Goal: Information Seeking & Learning: Learn about a topic

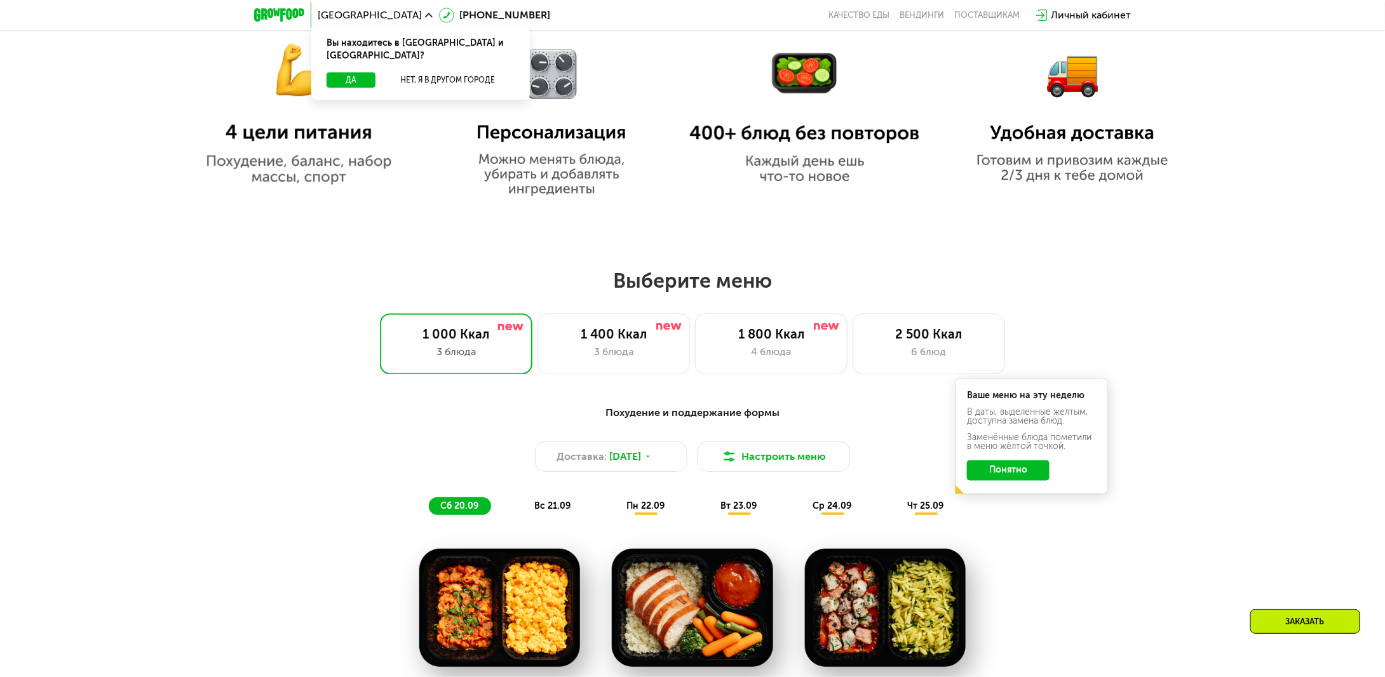
scroll to position [1017, 0]
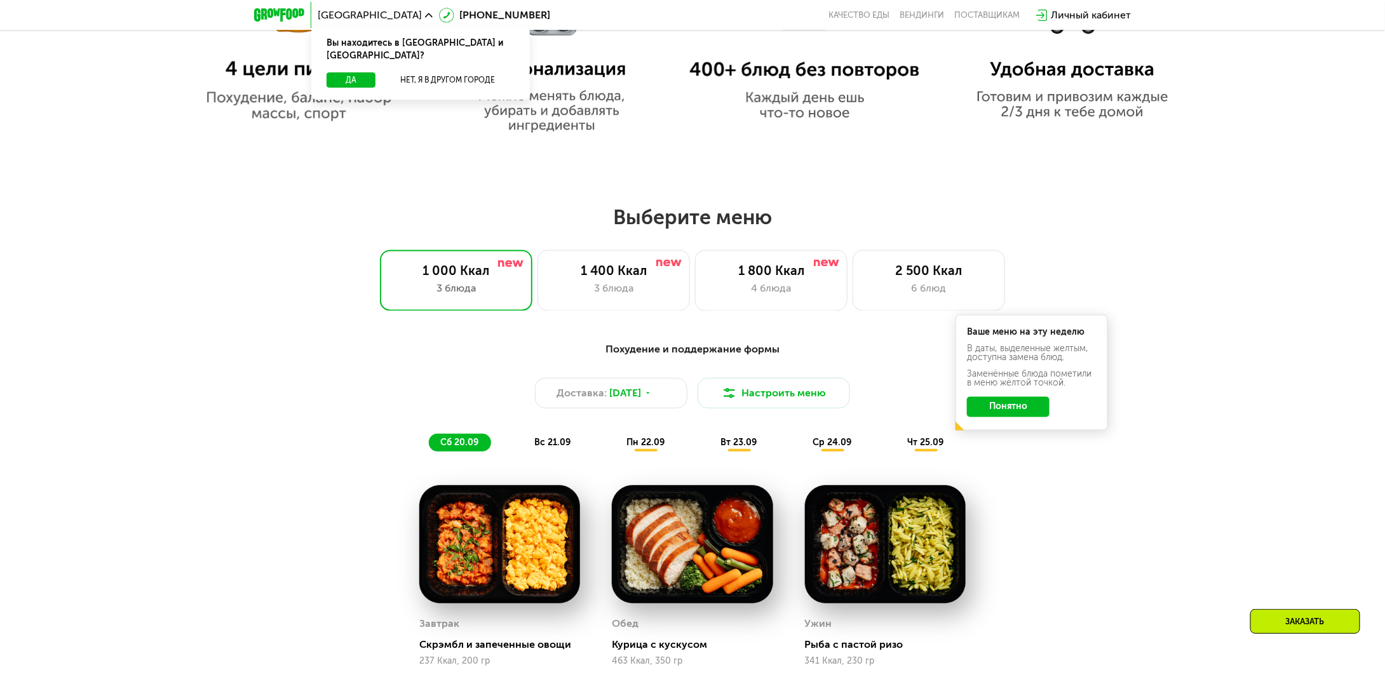
click at [1037, 414] on button "Понятно" at bounding box center [1008, 407] width 83 height 20
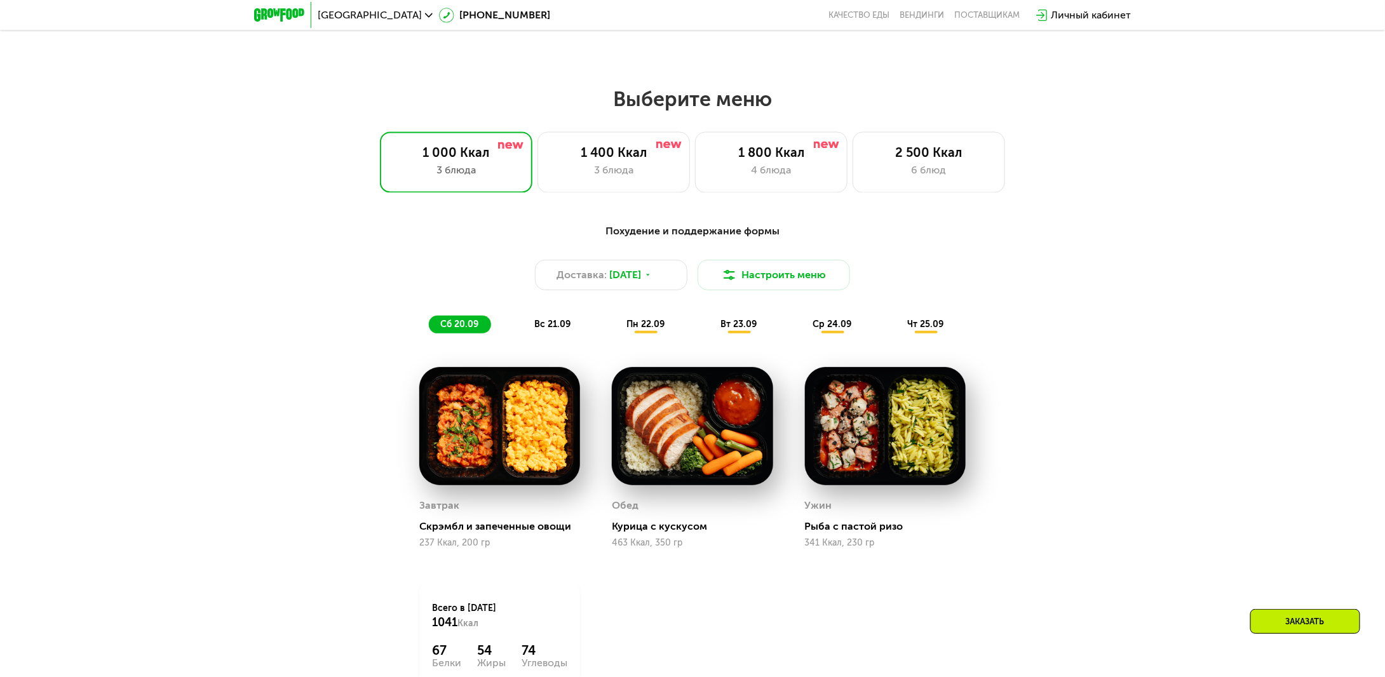
scroll to position [1080, 0]
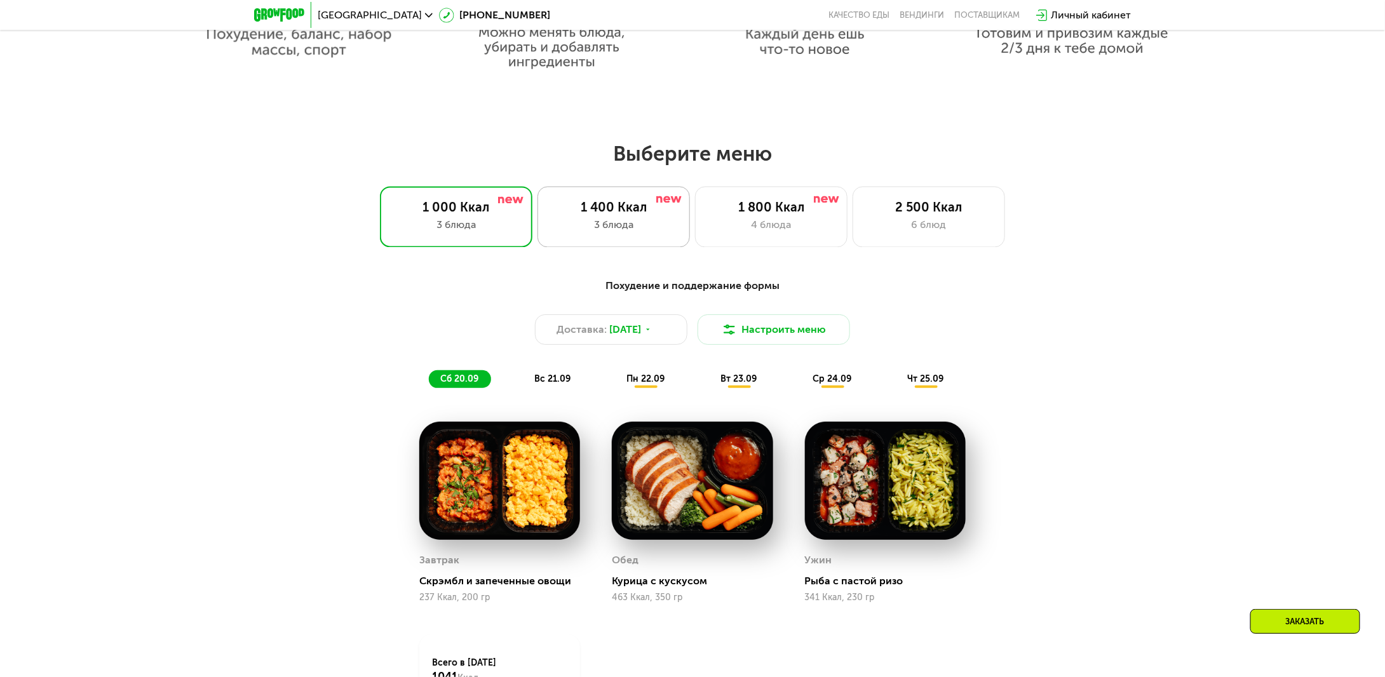
click at [611, 226] on div "3 блюда" at bounding box center [614, 225] width 126 height 15
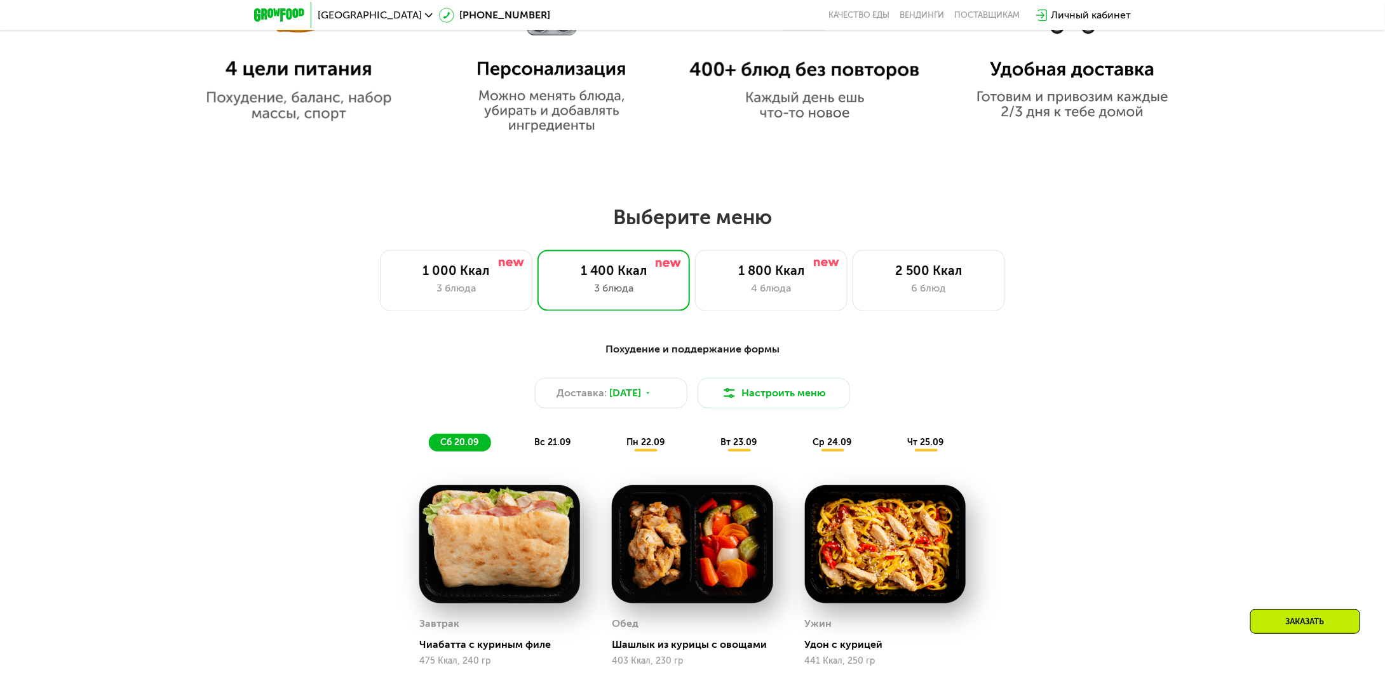
scroll to position [1144, 0]
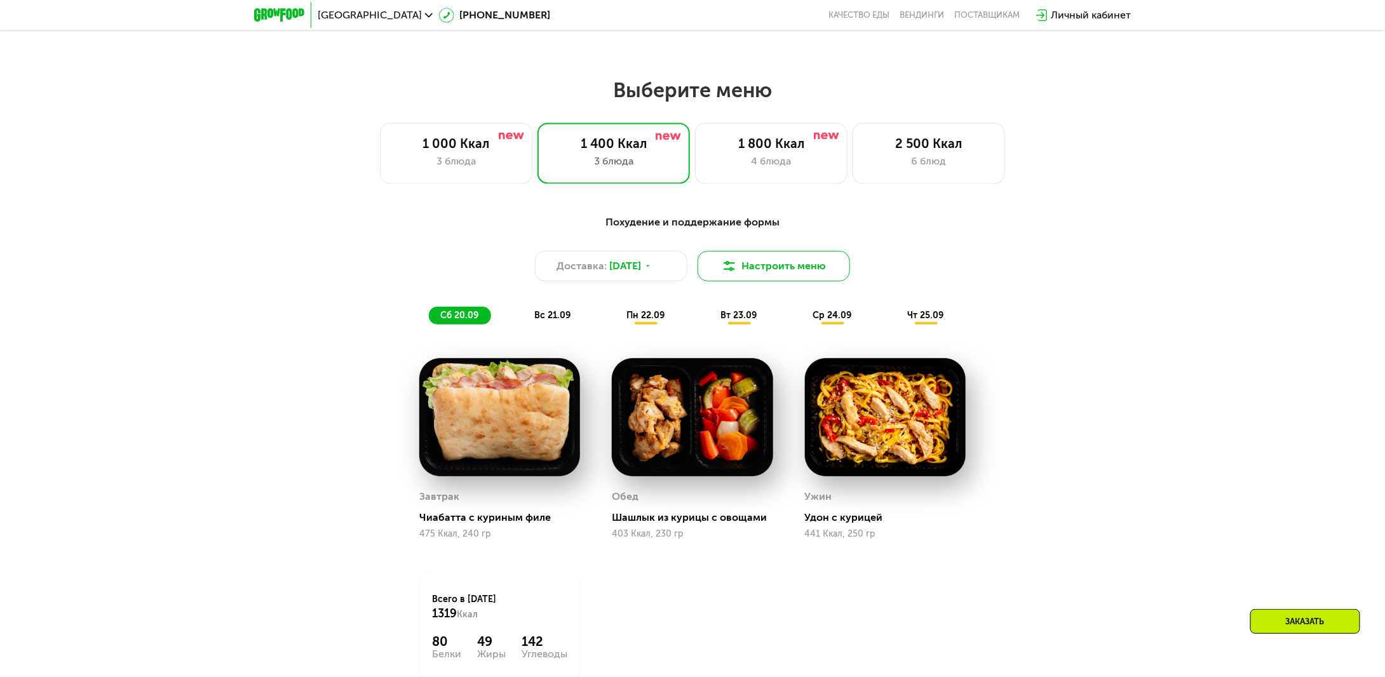
click at [743, 269] on button "Настроить меню" at bounding box center [774, 266] width 152 height 30
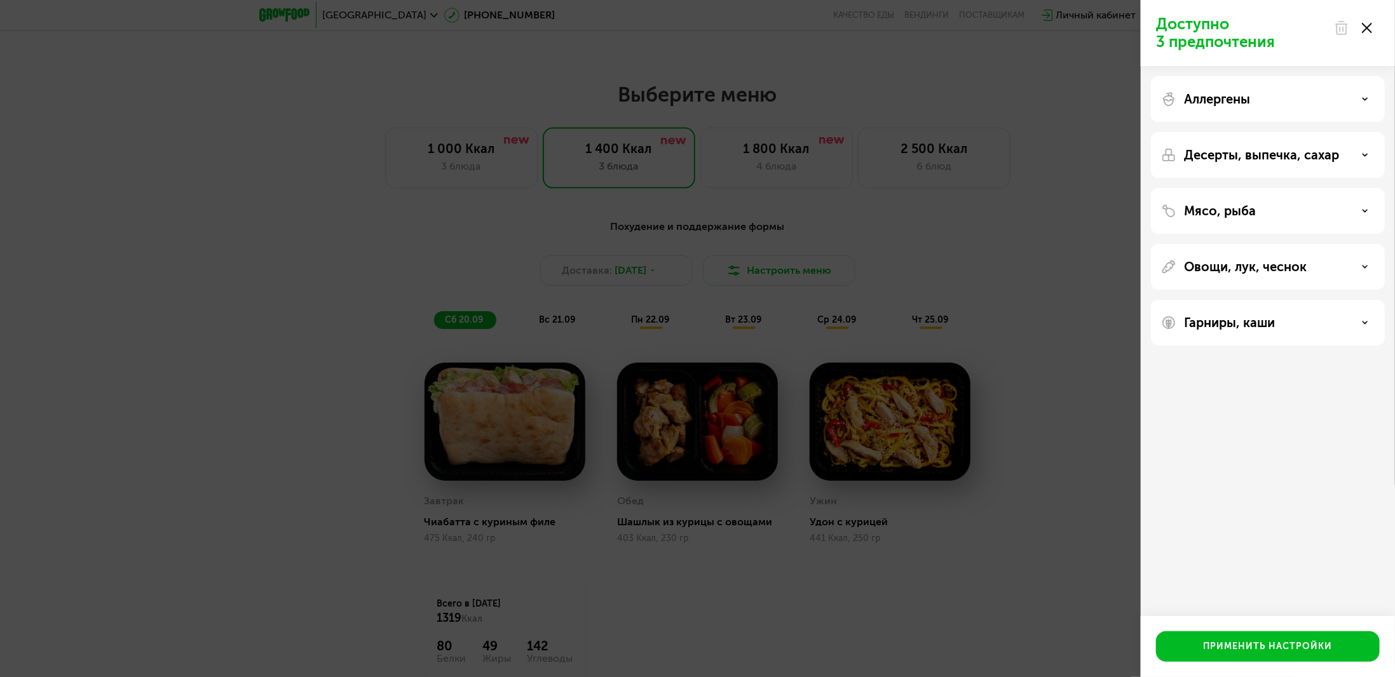
click at [1365, 29] on use at bounding box center [1367, 28] width 10 height 10
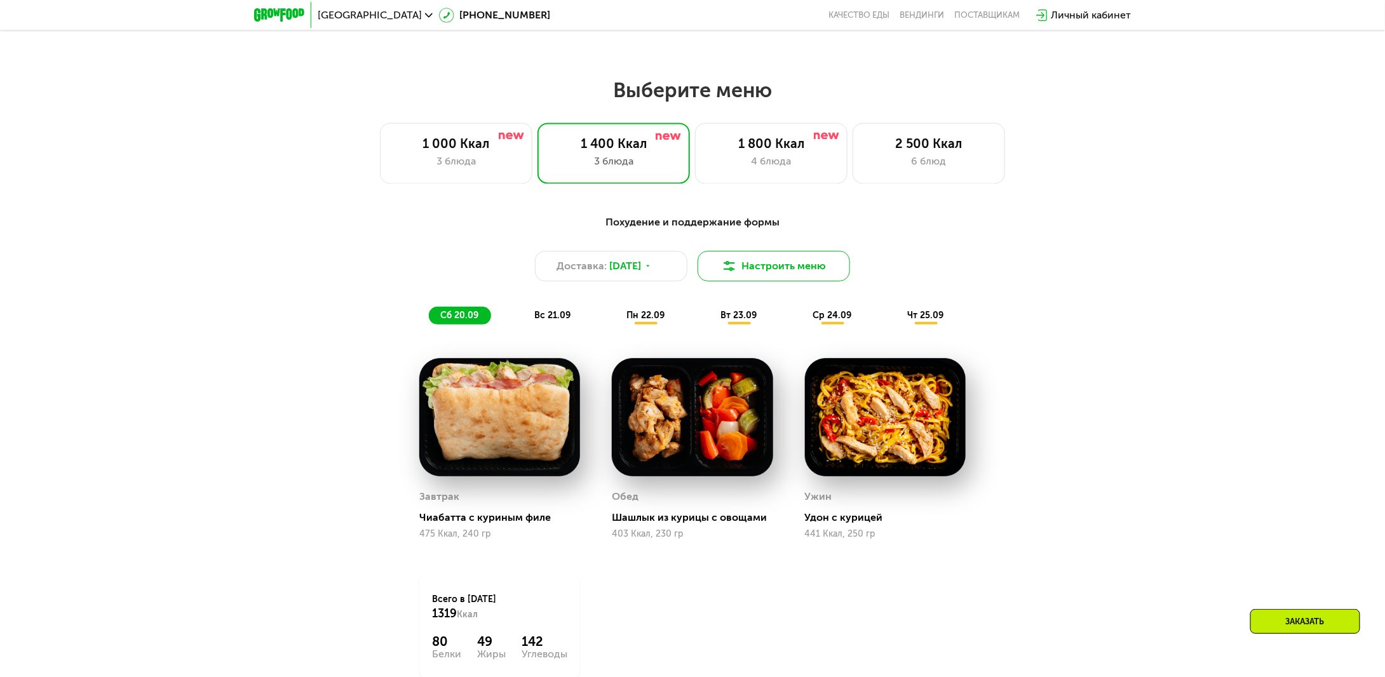
click at [782, 262] on button "Настроить меню" at bounding box center [774, 266] width 152 height 30
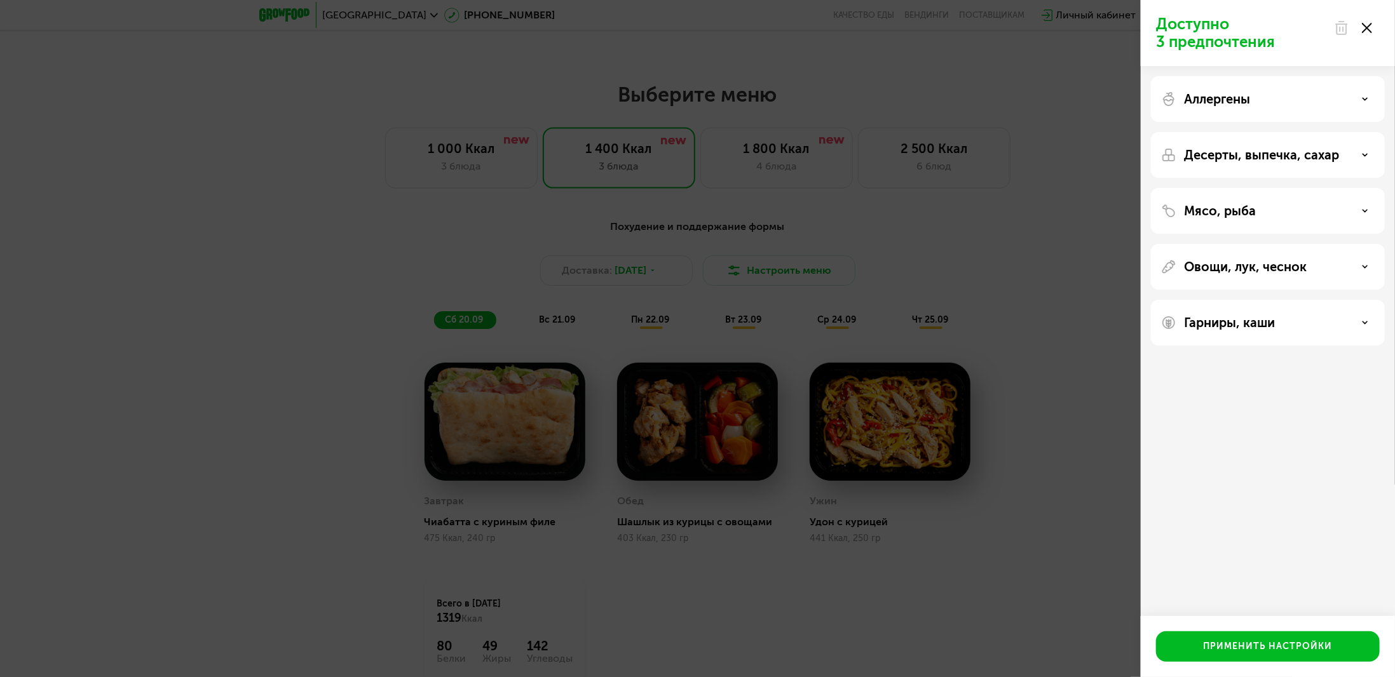
click at [1259, 92] on div "Аллергены" at bounding box center [1267, 98] width 213 height 15
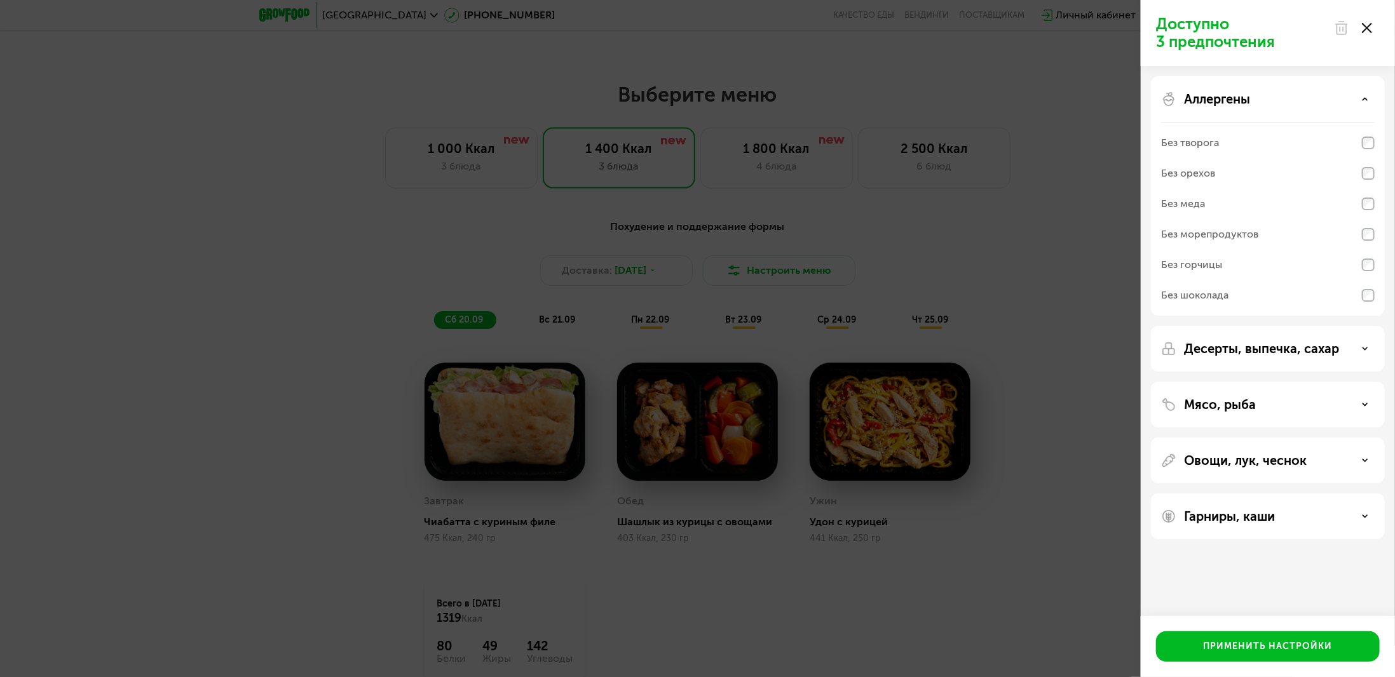
click at [1268, 92] on div "Аллергены" at bounding box center [1267, 98] width 213 height 15
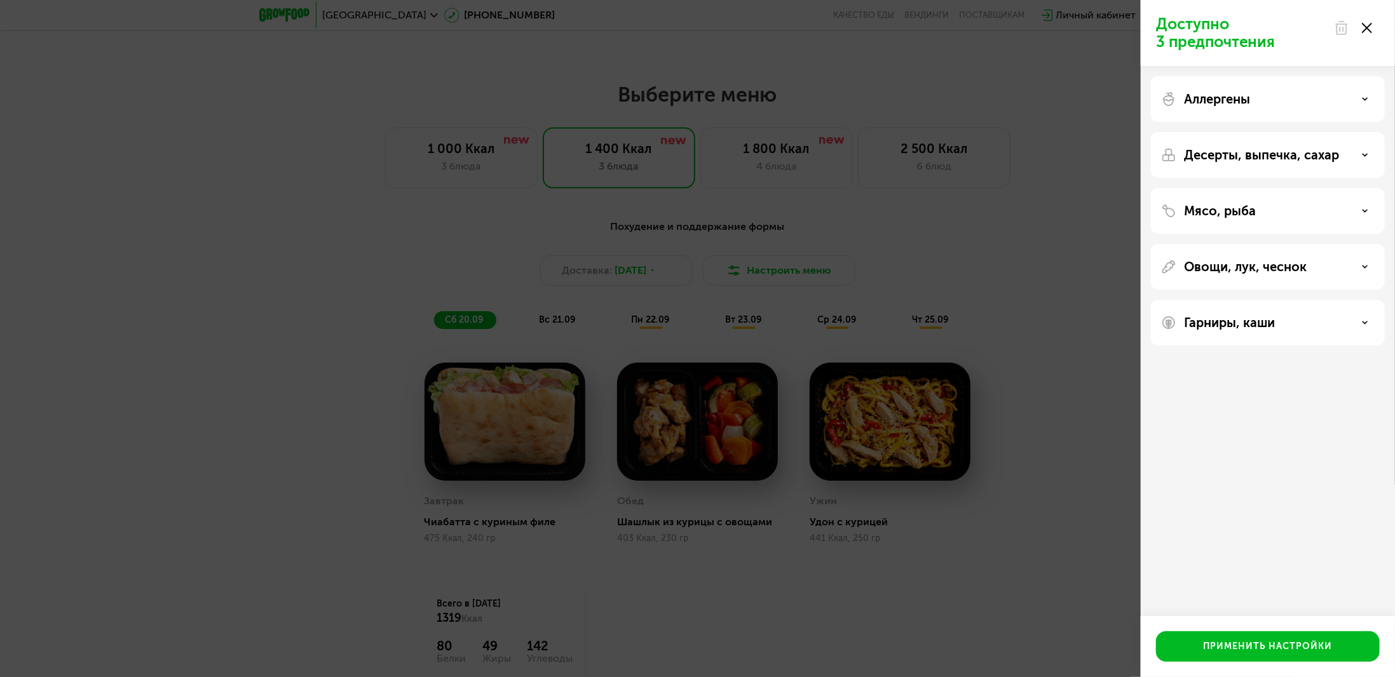
click at [1368, 30] on icon at bounding box center [1367, 28] width 10 height 10
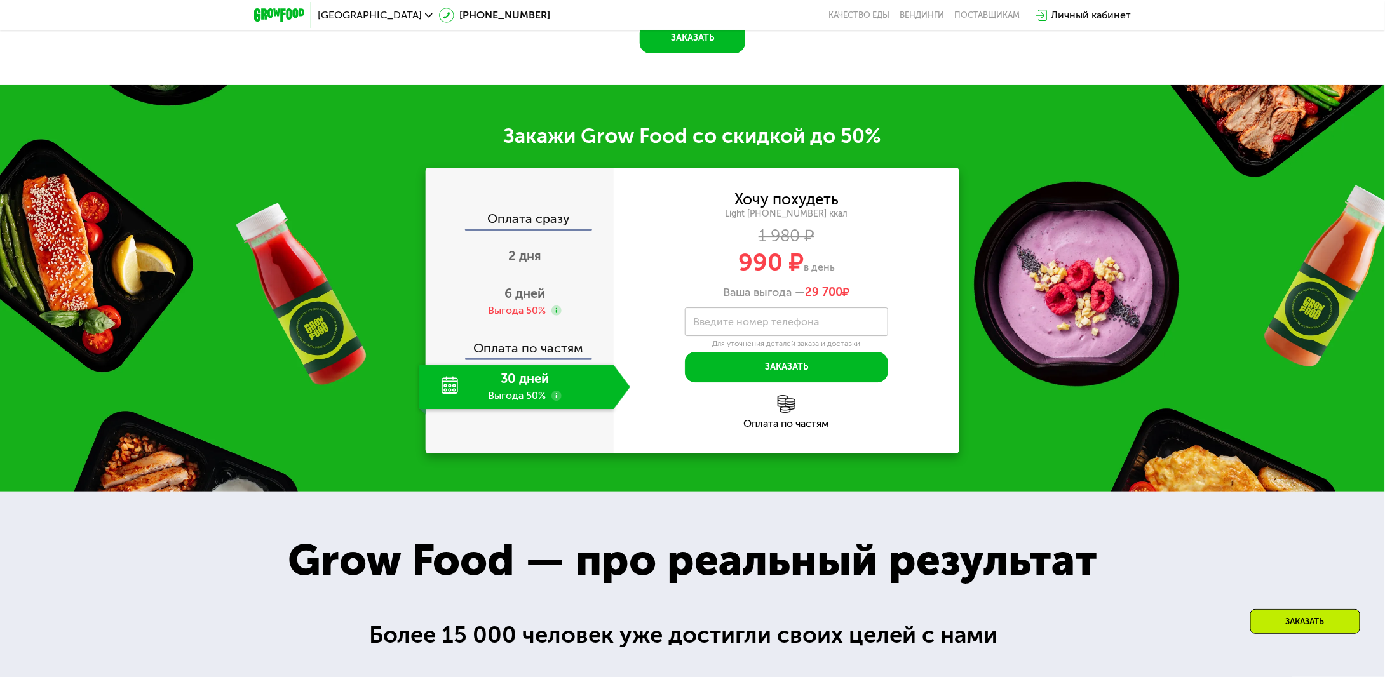
scroll to position [1842, 0]
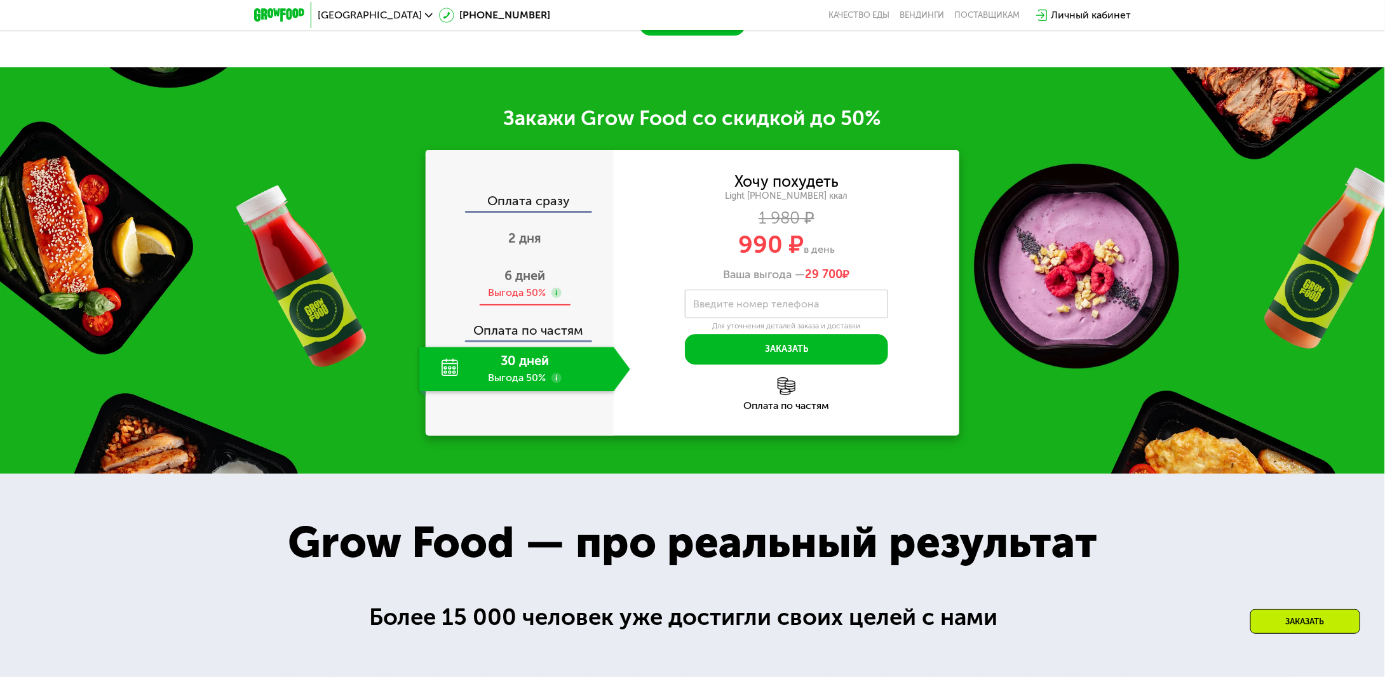
click at [529, 283] on span "6 дней" at bounding box center [524, 275] width 41 height 15
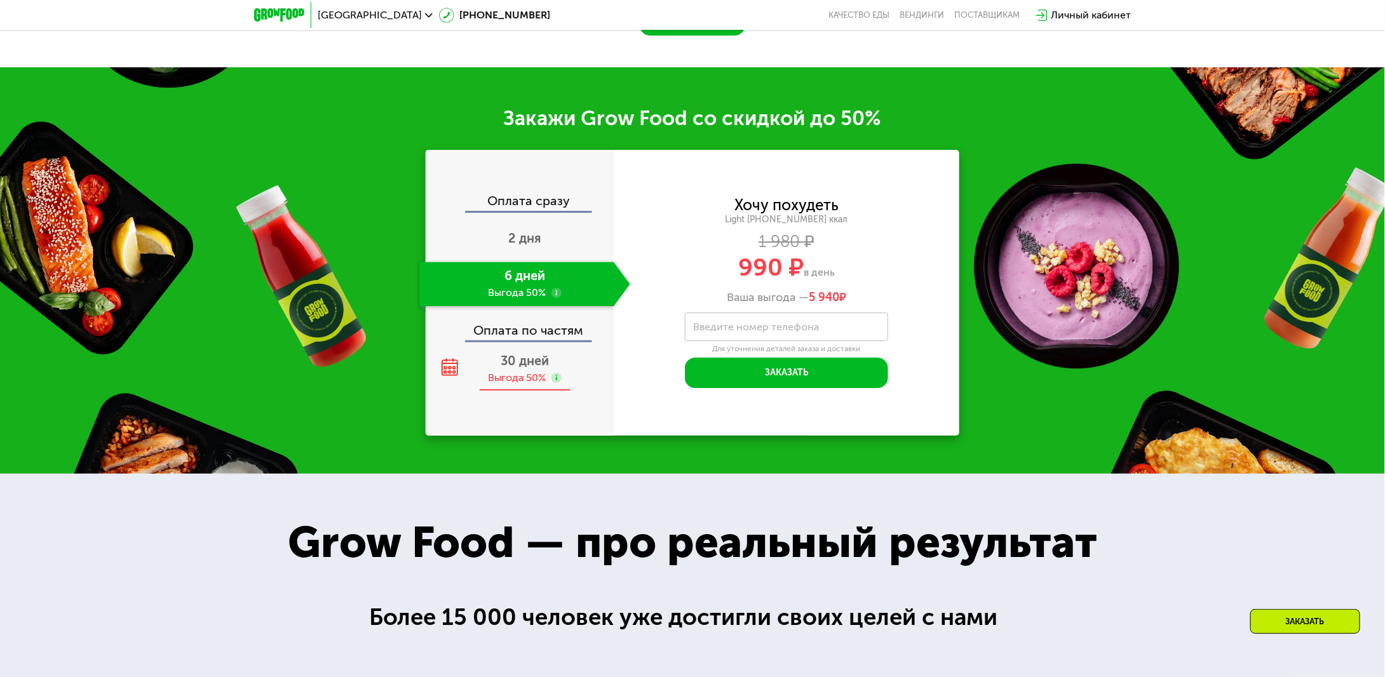
click at [533, 368] on span "30 дней" at bounding box center [525, 360] width 48 height 15
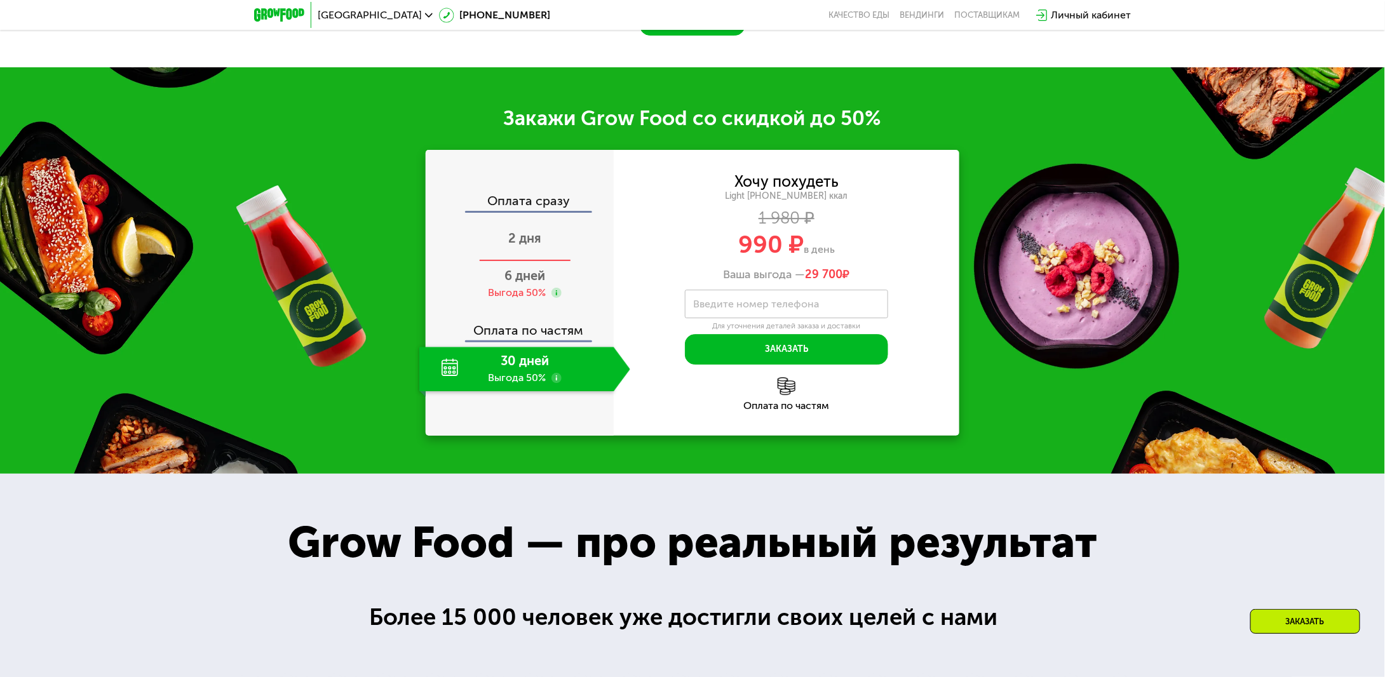
click at [526, 246] on span "2 дня" at bounding box center [524, 238] width 33 height 15
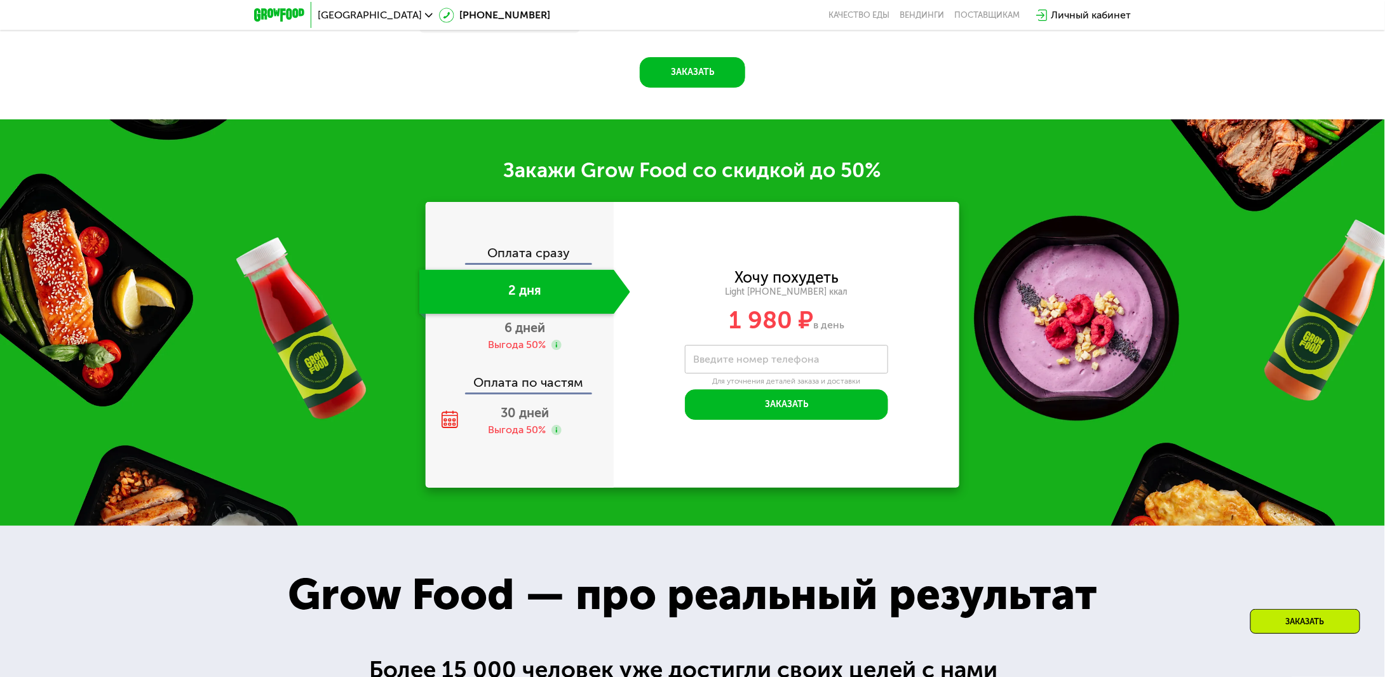
scroll to position [1895, 0]
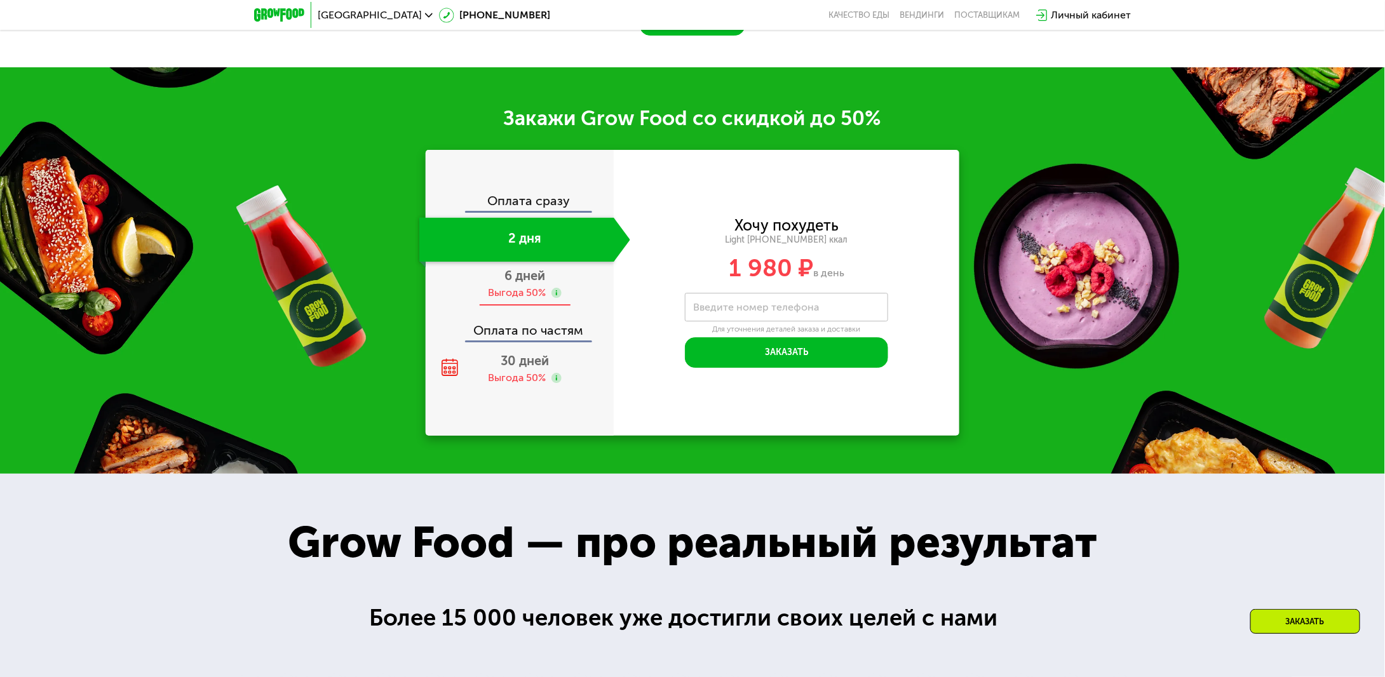
click at [535, 283] on span "6 дней" at bounding box center [524, 275] width 41 height 15
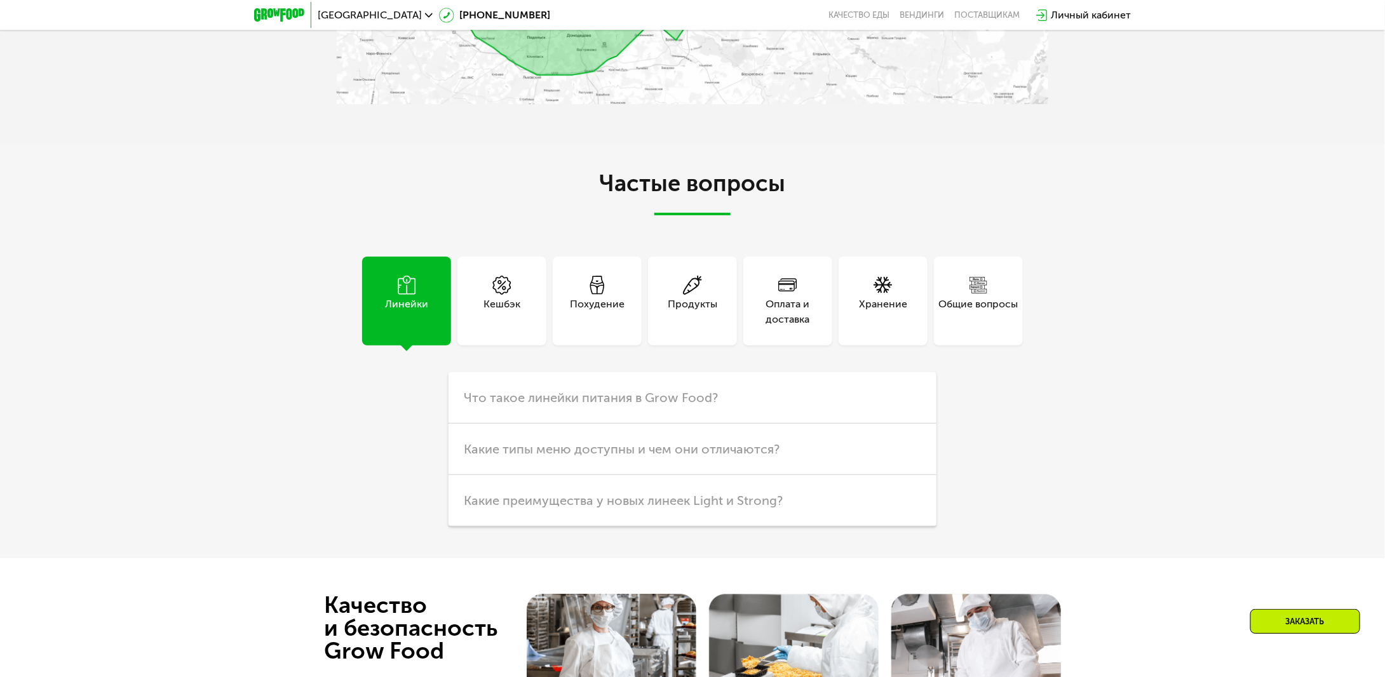
scroll to position [3876, 0]
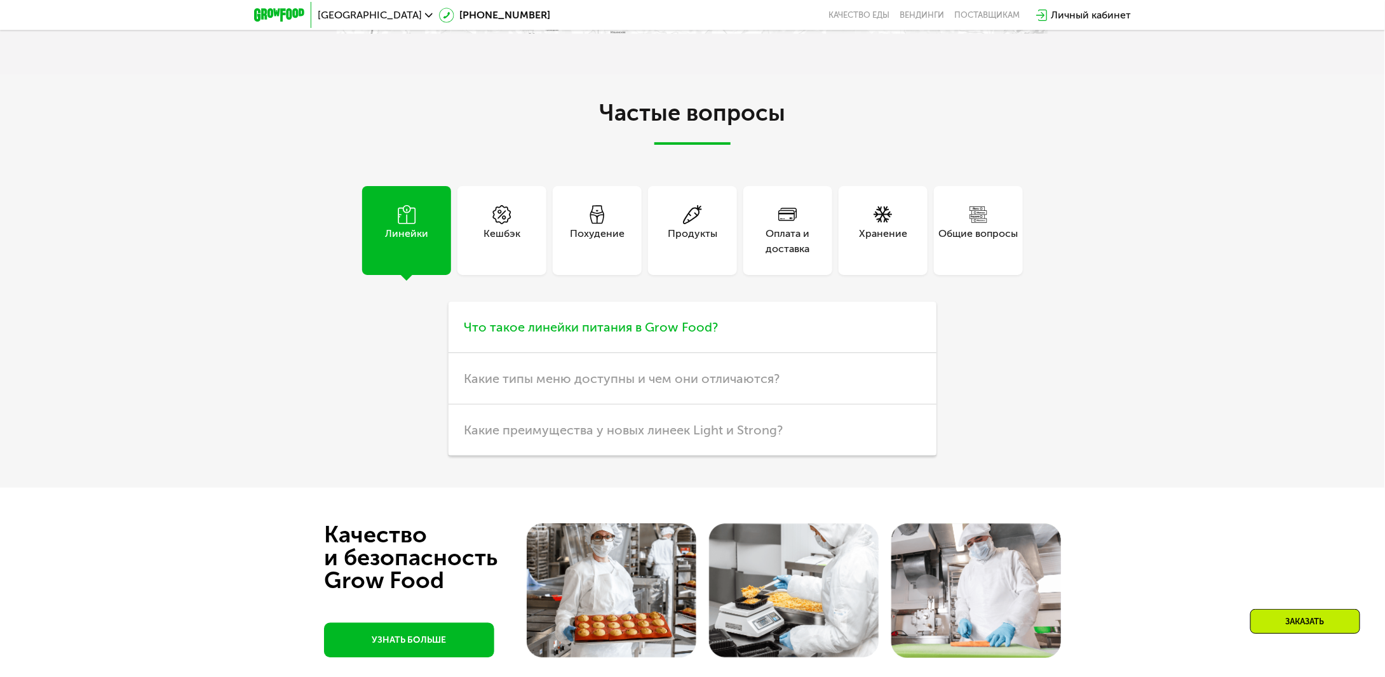
click at [557, 335] on span "Что такое линейки питания в Grow Food?" at bounding box center [591, 327] width 254 height 15
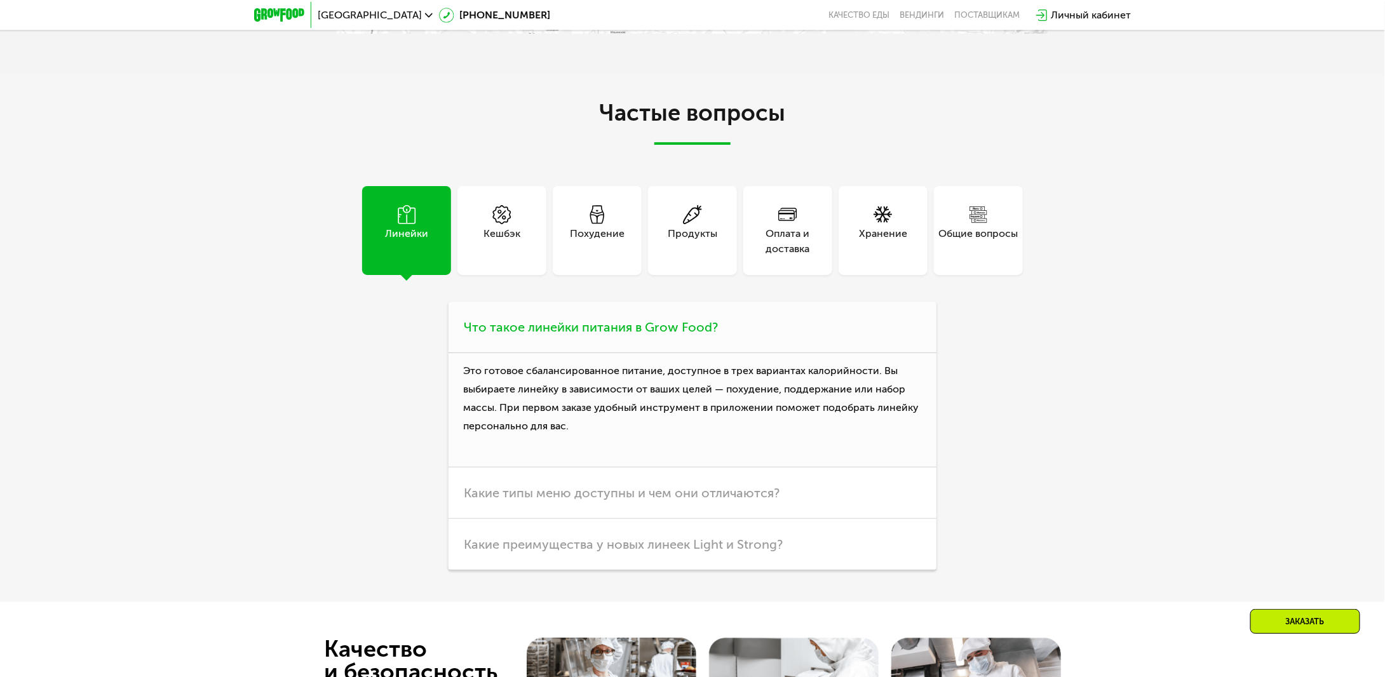
click at [618, 335] on span "Что такое линейки питания в Grow Food?" at bounding box center [591, 327] width 254 height 15
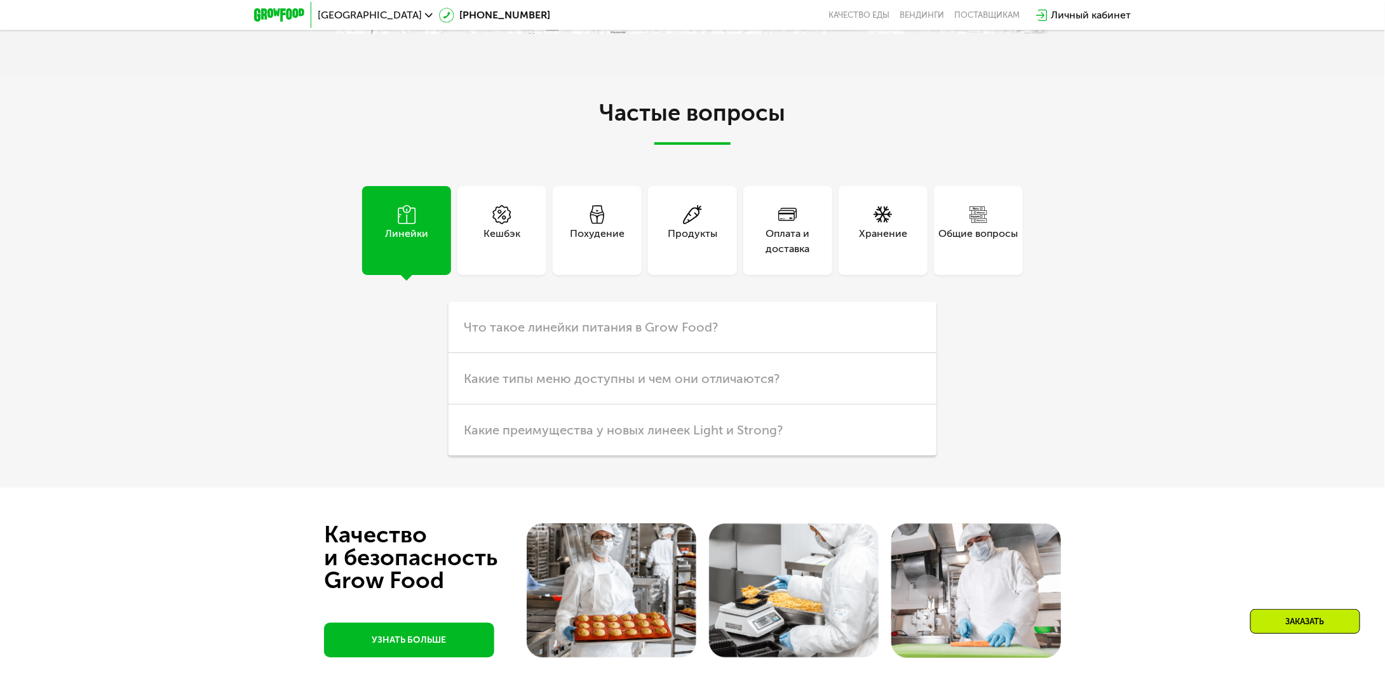
click at [480, 241] on div "Кешбэк" at bounding box center [501, 230] width 89 height 89
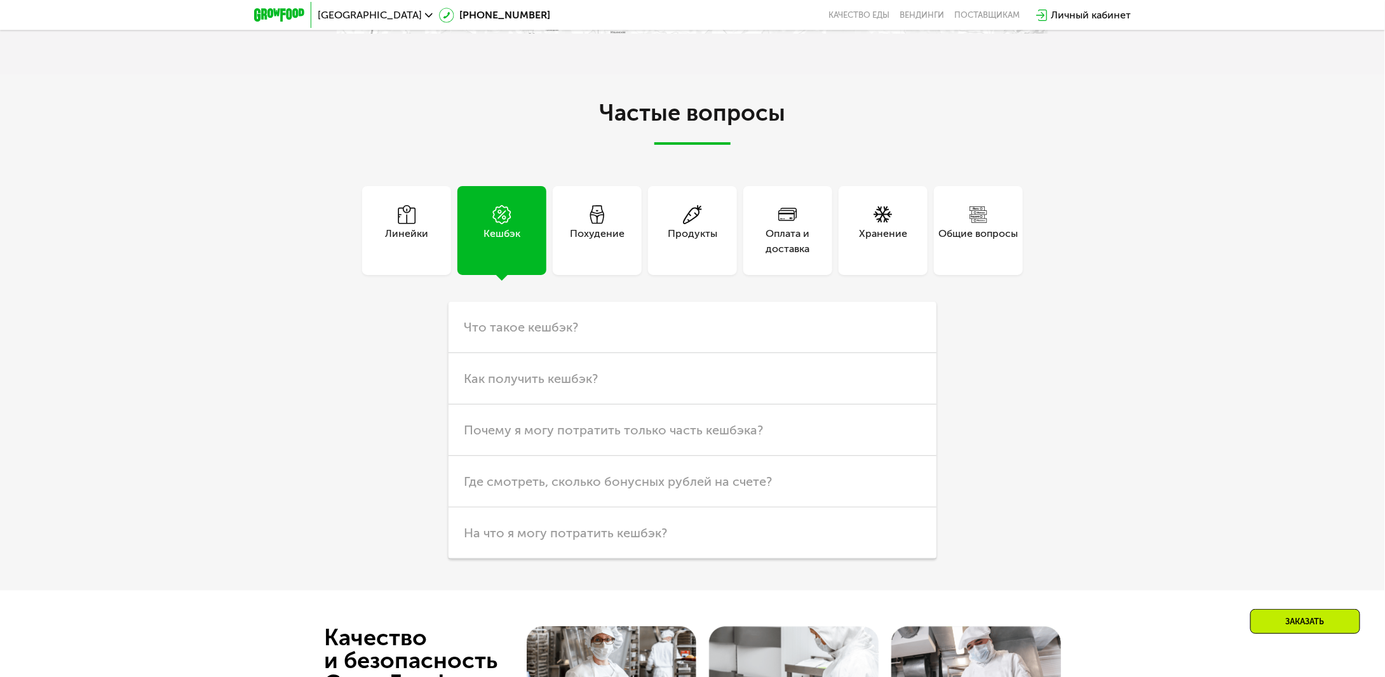
click at [621, 242] on div "Похудение" at bounding box center [597, 241] width 55 height 30
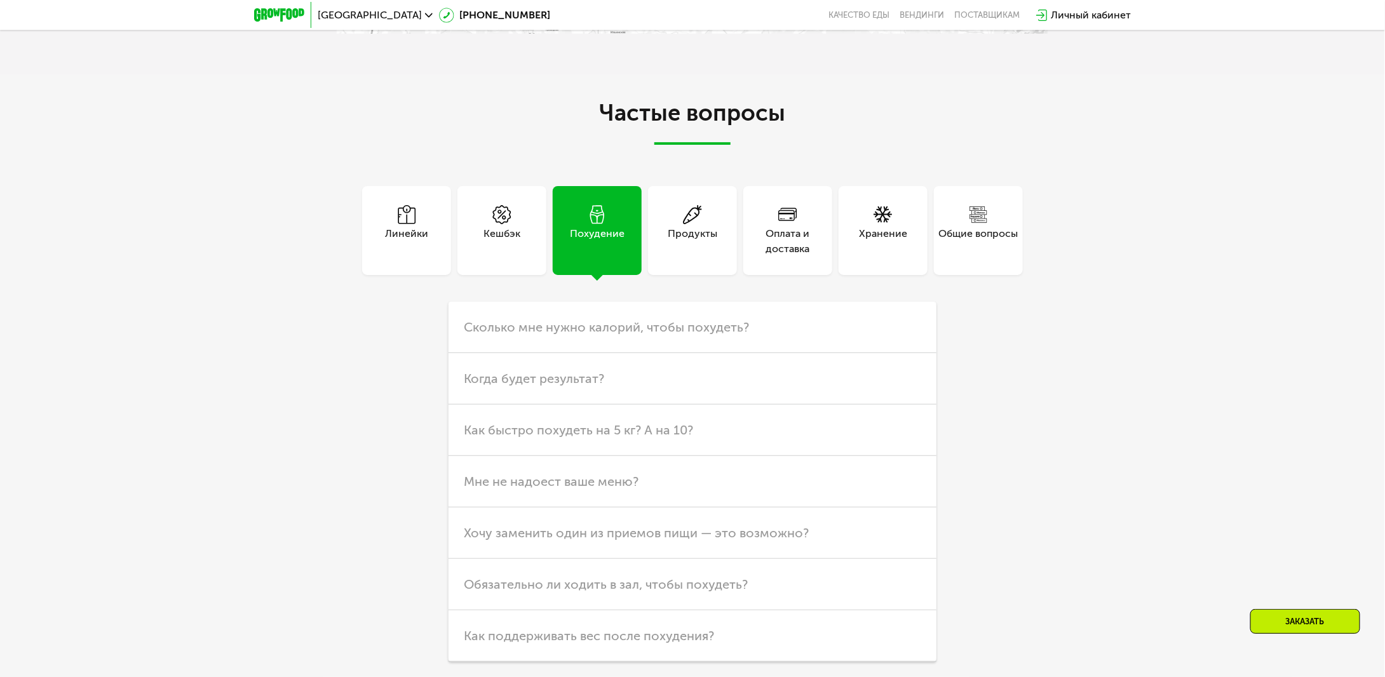
click at [402, 226] on div "Линейки" at bounding box center [406, 241] width 43 height 30
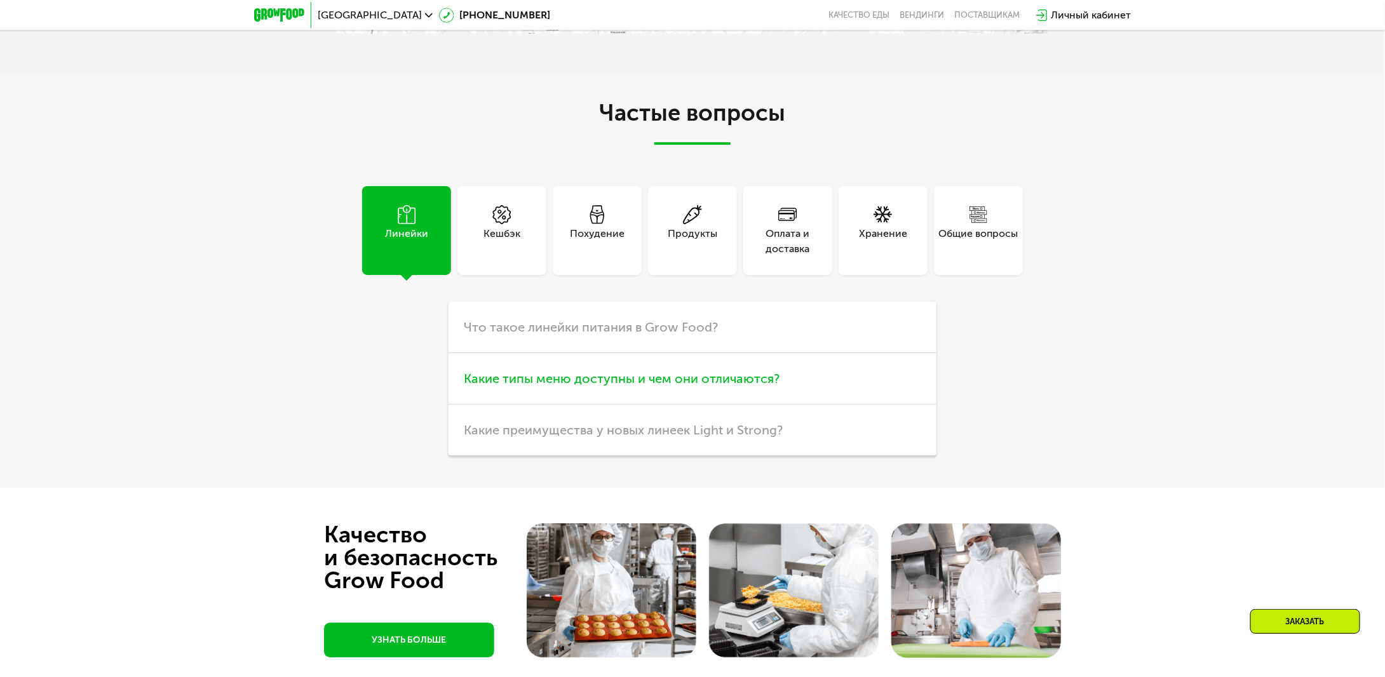
click at [602, 384] on span "Какие типы меню доступны и чем они отличаются?" at bounding box center [622, 378] width 316 height 15
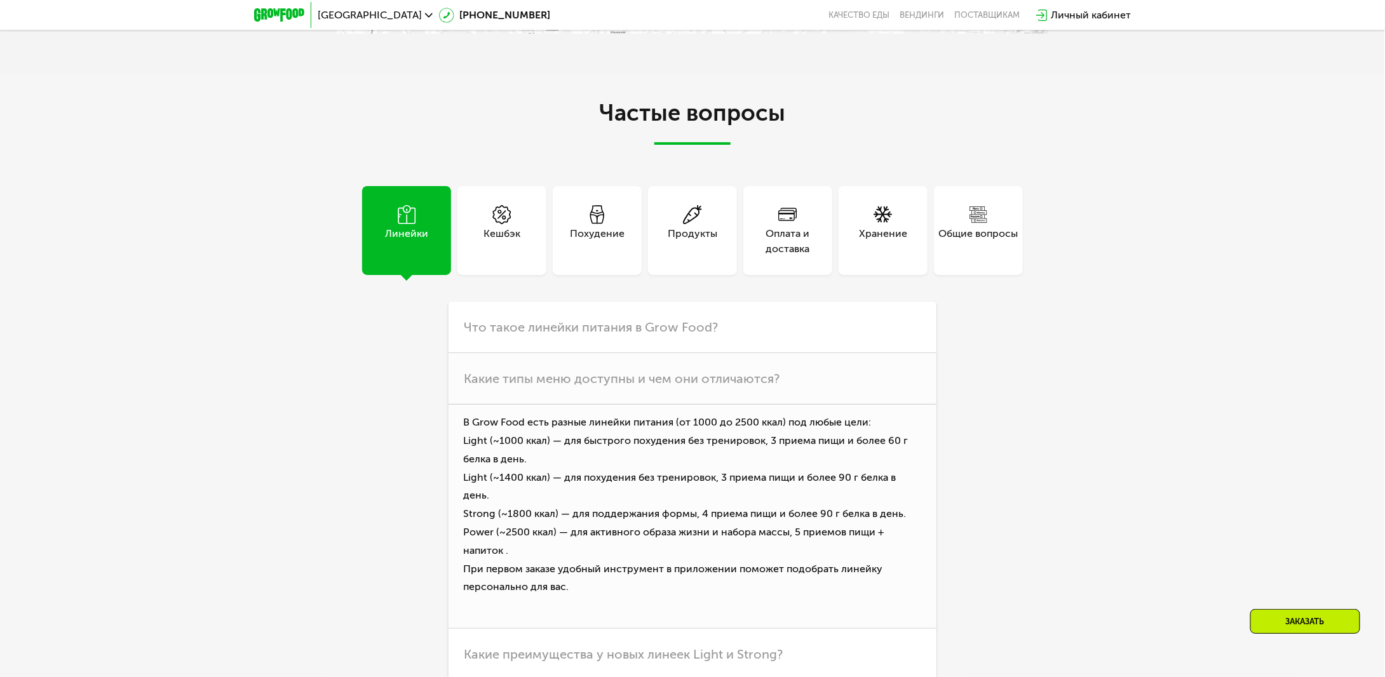
click at [516, 240] on div "Кешбэк" at bounding box center [501, 241] width 37 height 30
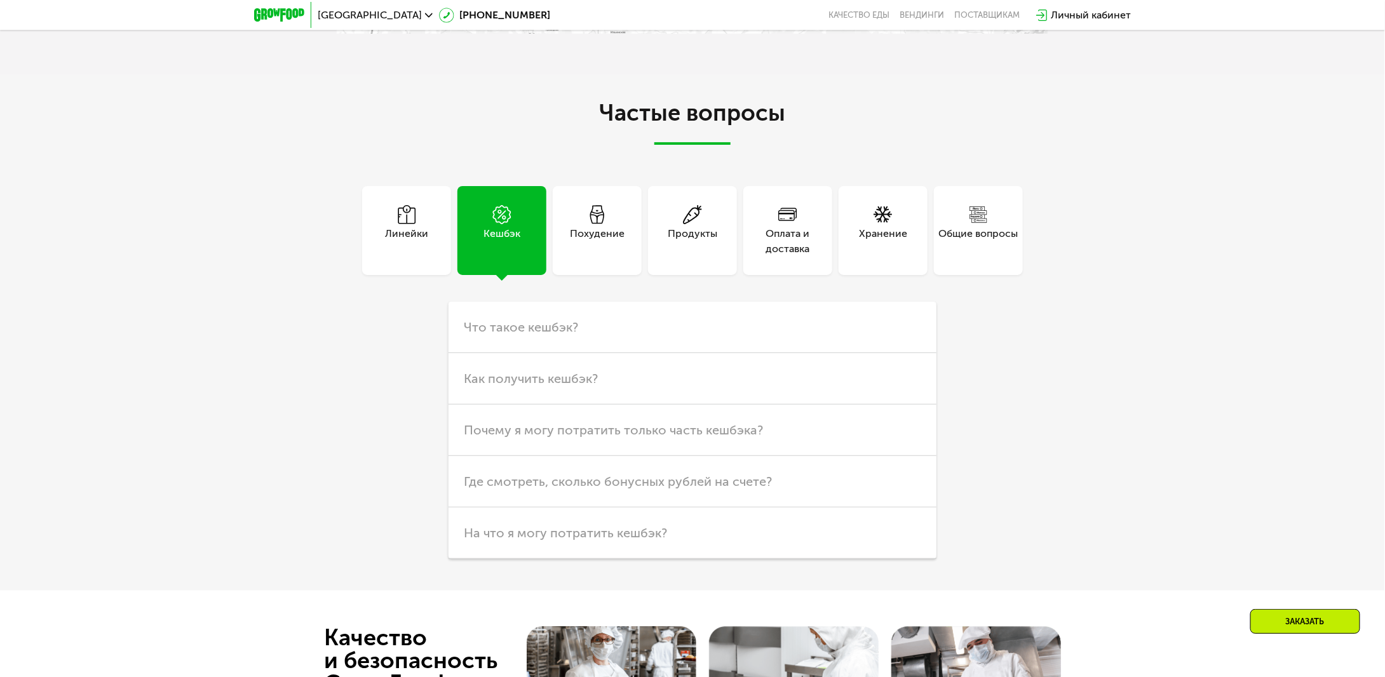
click at [590, 237] on div "Похудение" at bounding box center [597, 241] width 55 height 30
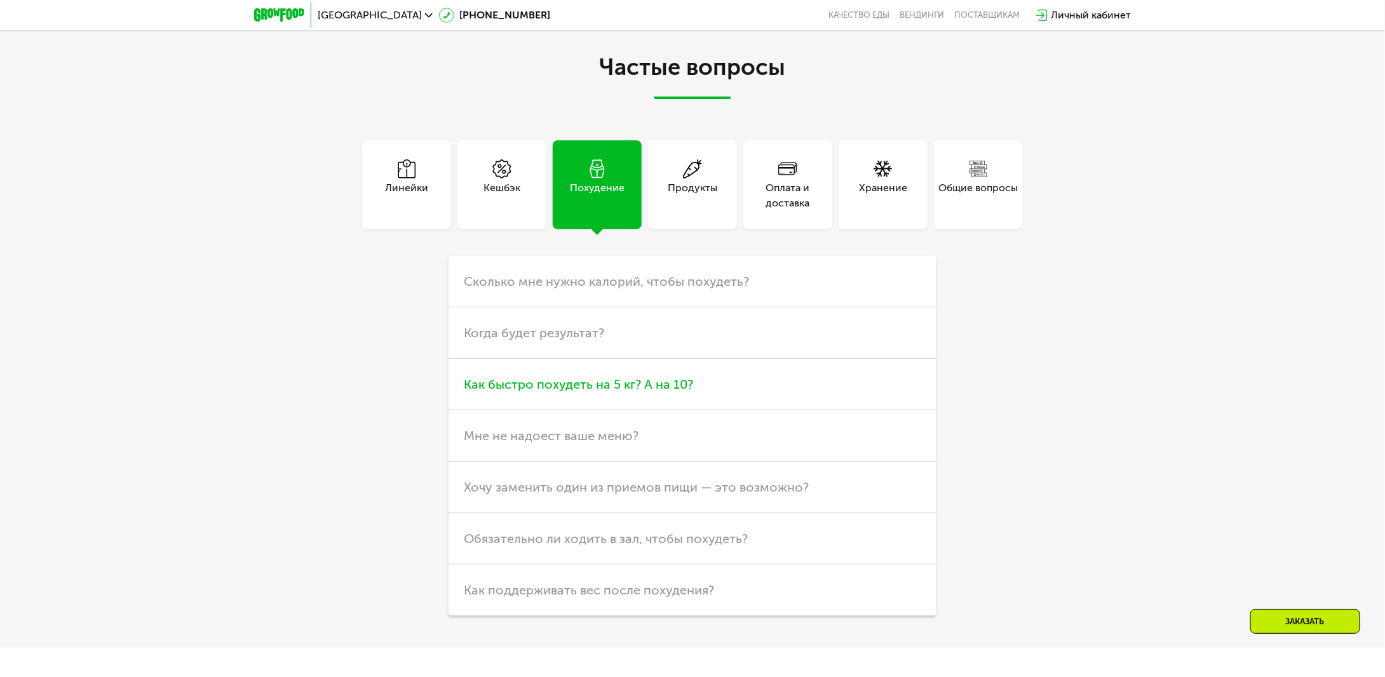
scroll to position [3939, 0]
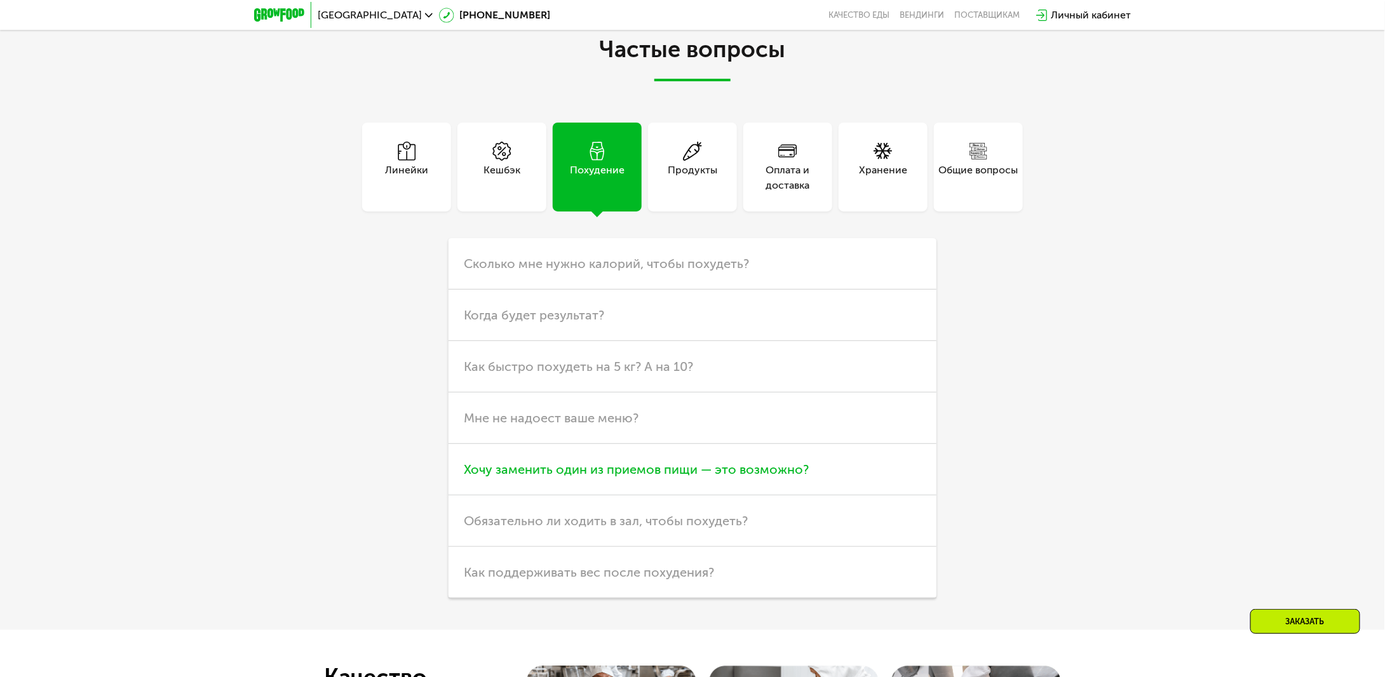
click at [785, 470] on span "Хочу заменить один из приемов пищи — это возможно?" at bounding box center [636, 469] width 345 height 15
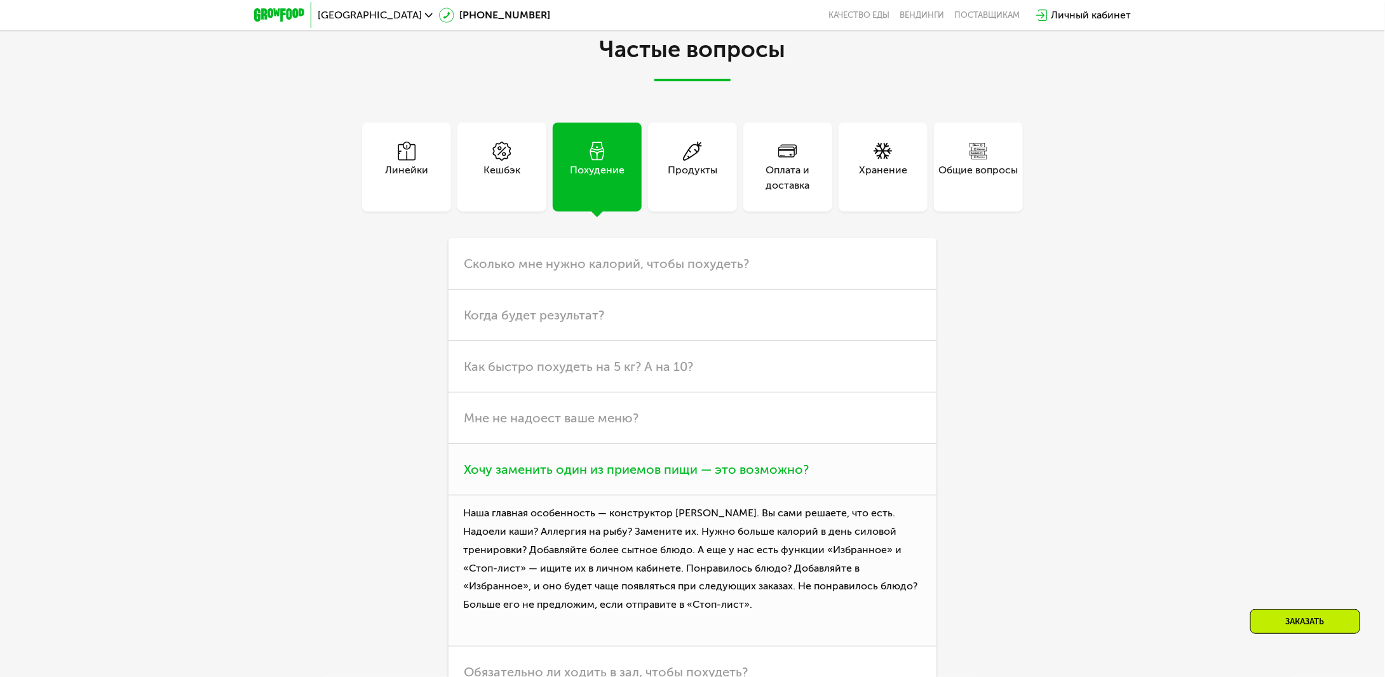
click at [785, 470] on span "Хочу заменить один из приемов пищи — это возможно?" at bounding box center [636, 469] width 345 height 15
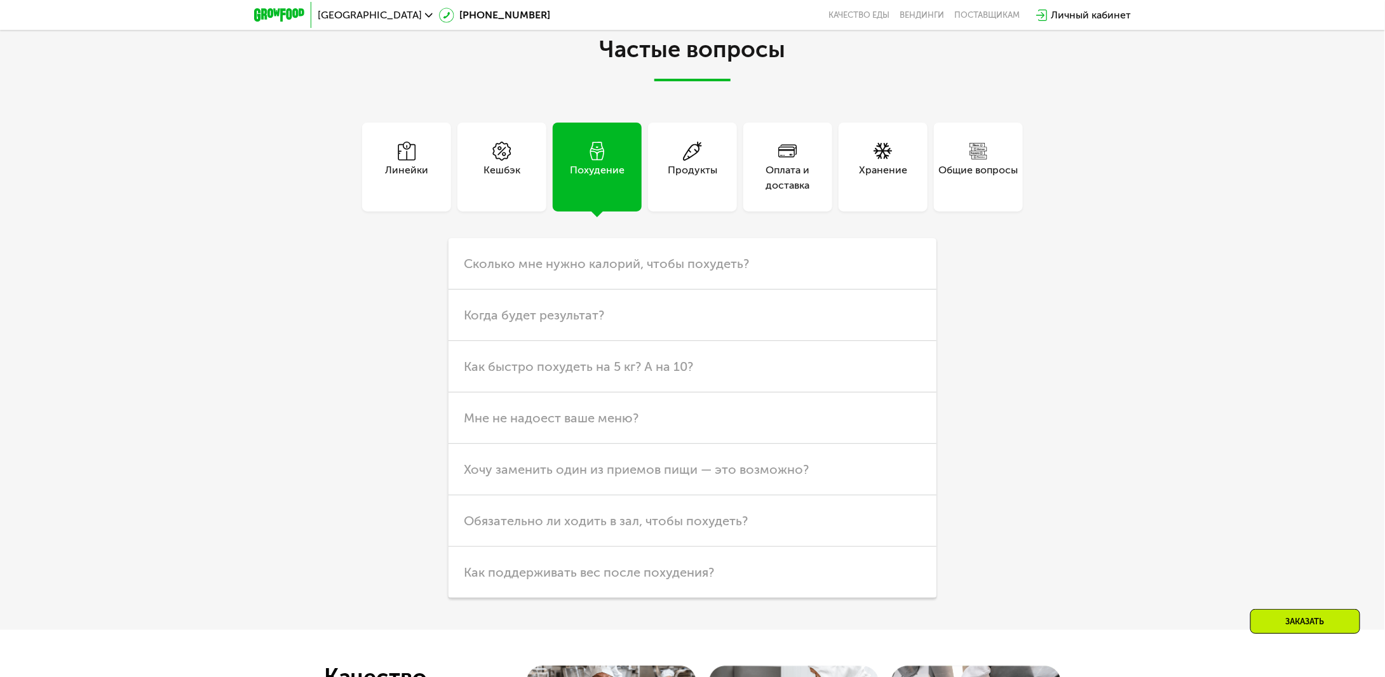
click at [717, 184] on div "Продукты" at bounding box center [692, 167] width 89 height 89
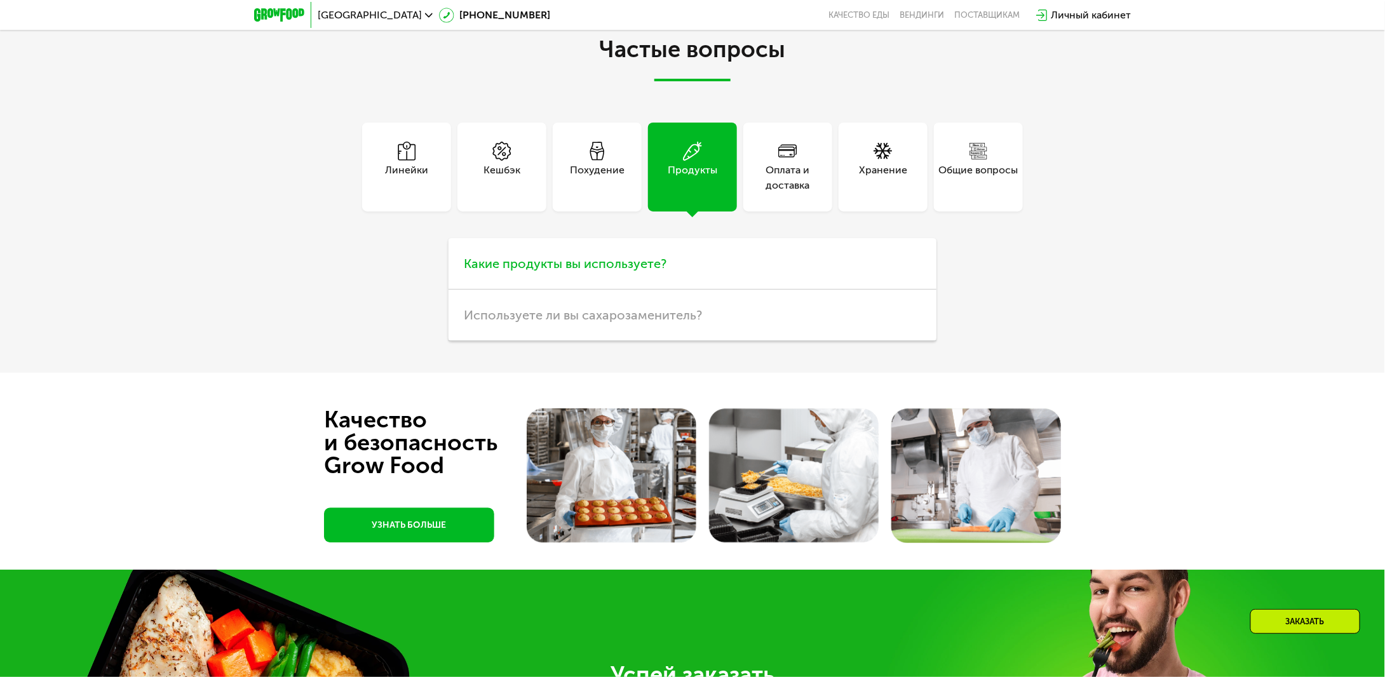
click at [682, 273] on h3 "Какие продукты вы используете?" at bounding box center [693, 263] width 488 height 51
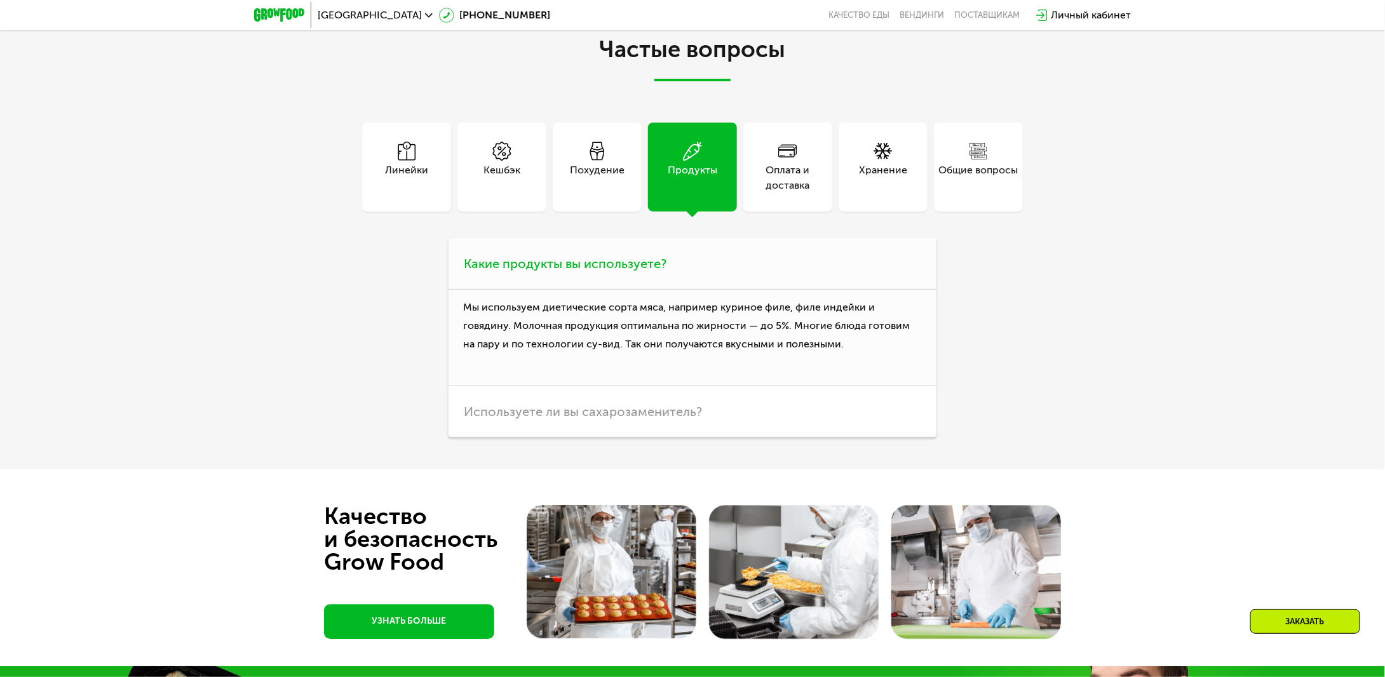
click at [682, 273] on h3 "Какие продукты вы используете?" at bounding box center [693, 263] width 488 height 51
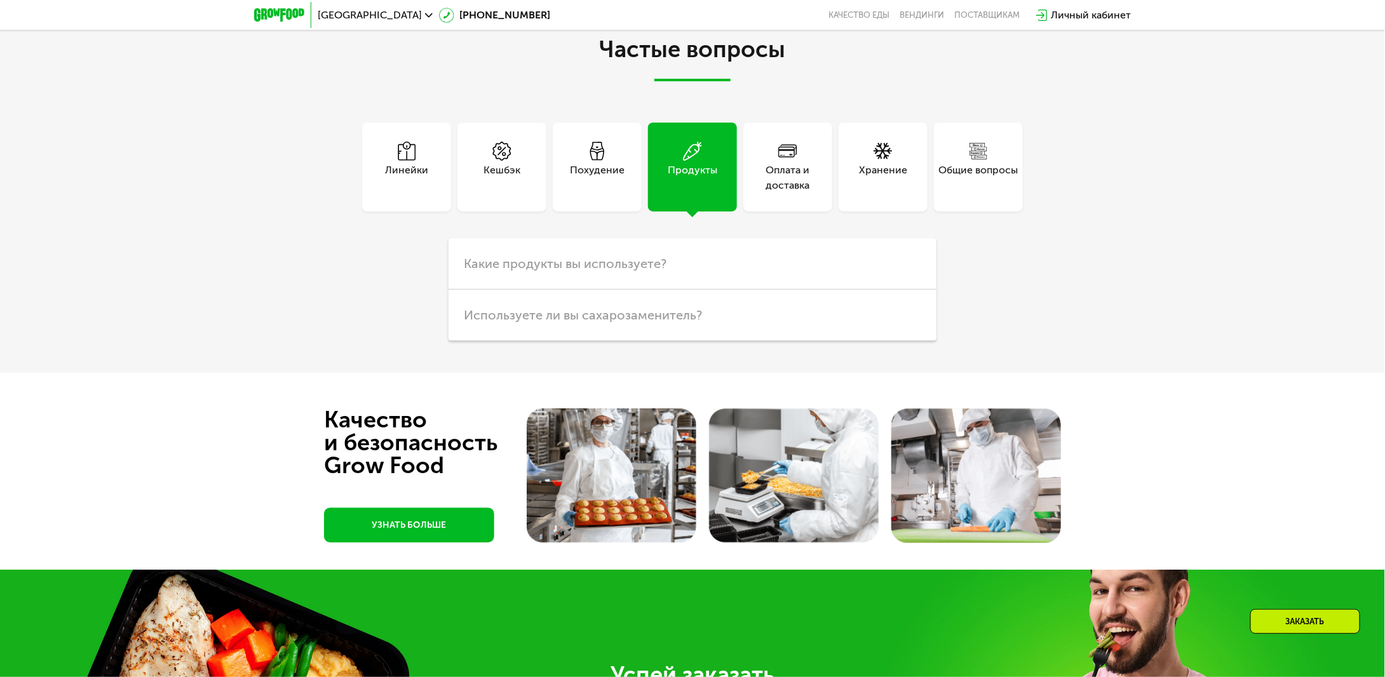
click at [787, 190] on div "Оплата и доставка" at bounding box center [787, 178] width 89 height 30
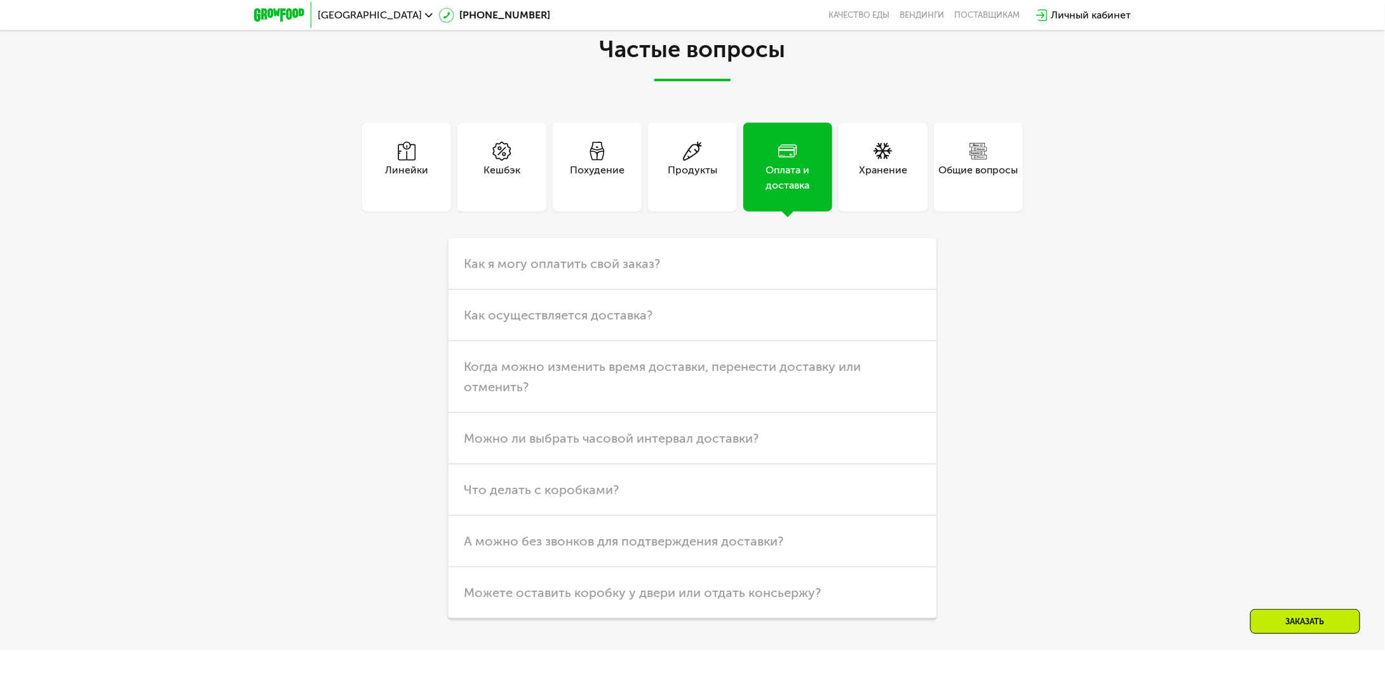
click at [873, 184] on div "Хранение" at bounding box center [883, 178] width 48 height 30
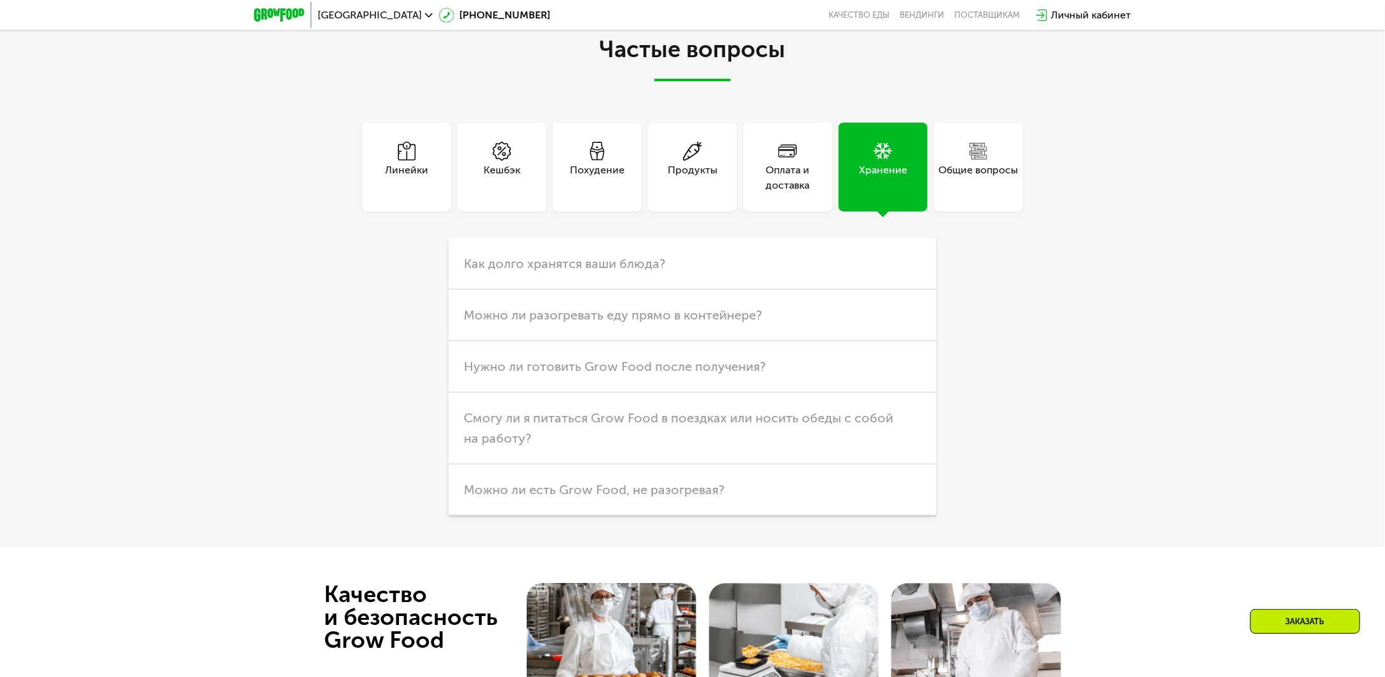
click at [983, 170] on div "Общие вопросы" at bounding box center [978, 178] width 79 height 30
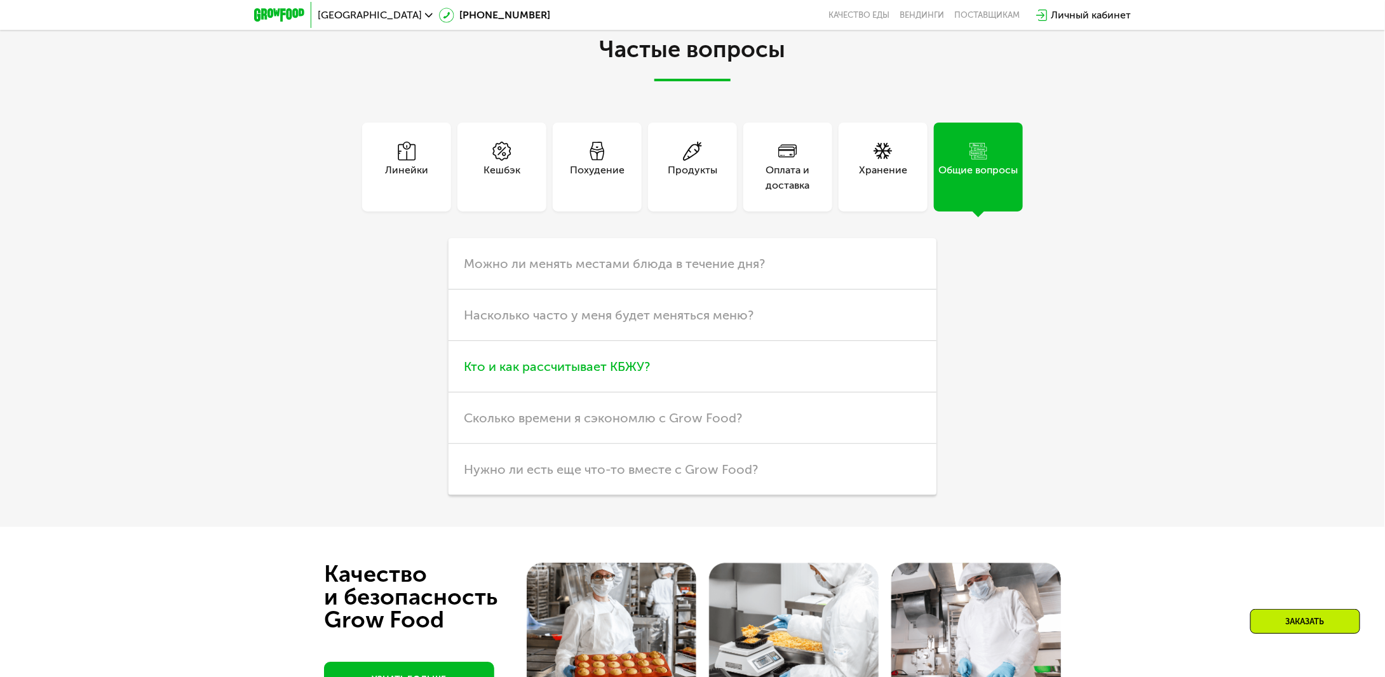
drag, startPoint x: 532, startPoint y: 375, endPoint x: 583, endPoint y: 374, distance: 50.8
click at [532, 374] on span "Кто и как рассчитывает КБЖУ?" at bounding box center [557, 366] width 186 height 15
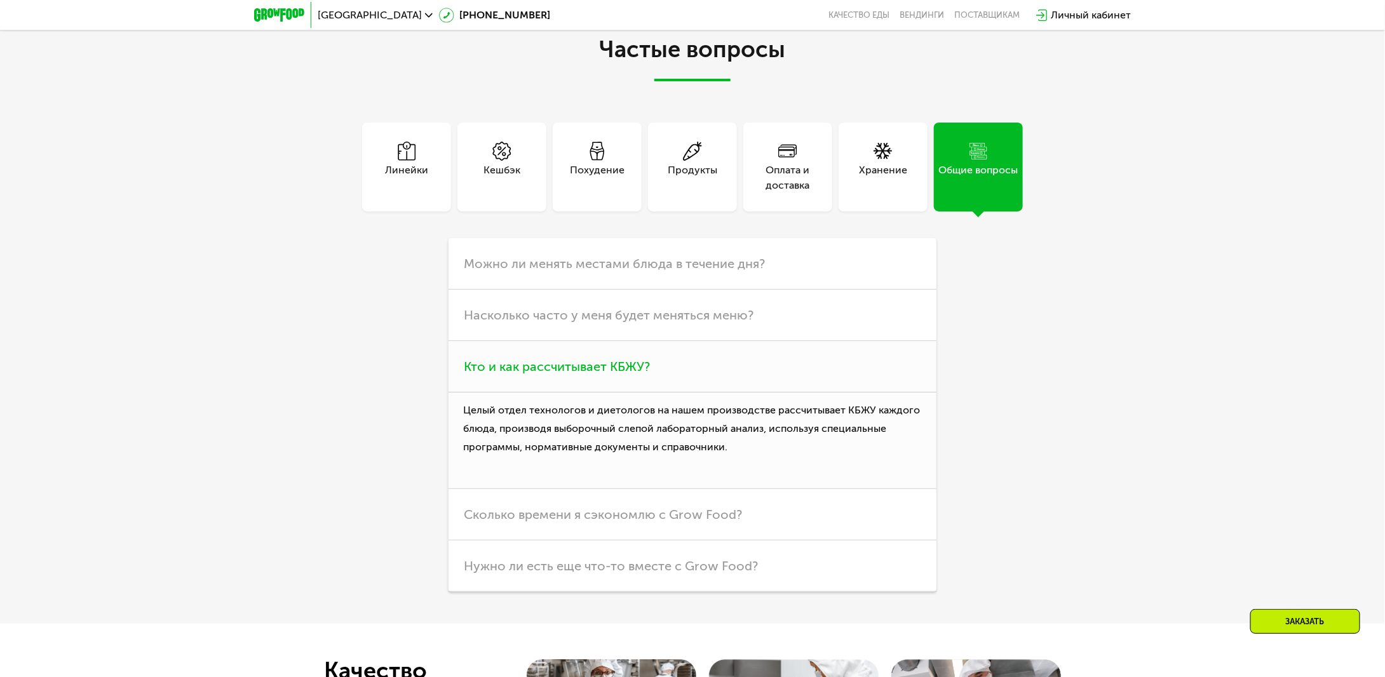
click at [612, 372] on span "Кто и как рассчитывает КБЖУ?" at bounding box center [557, 366] width 186 height 15
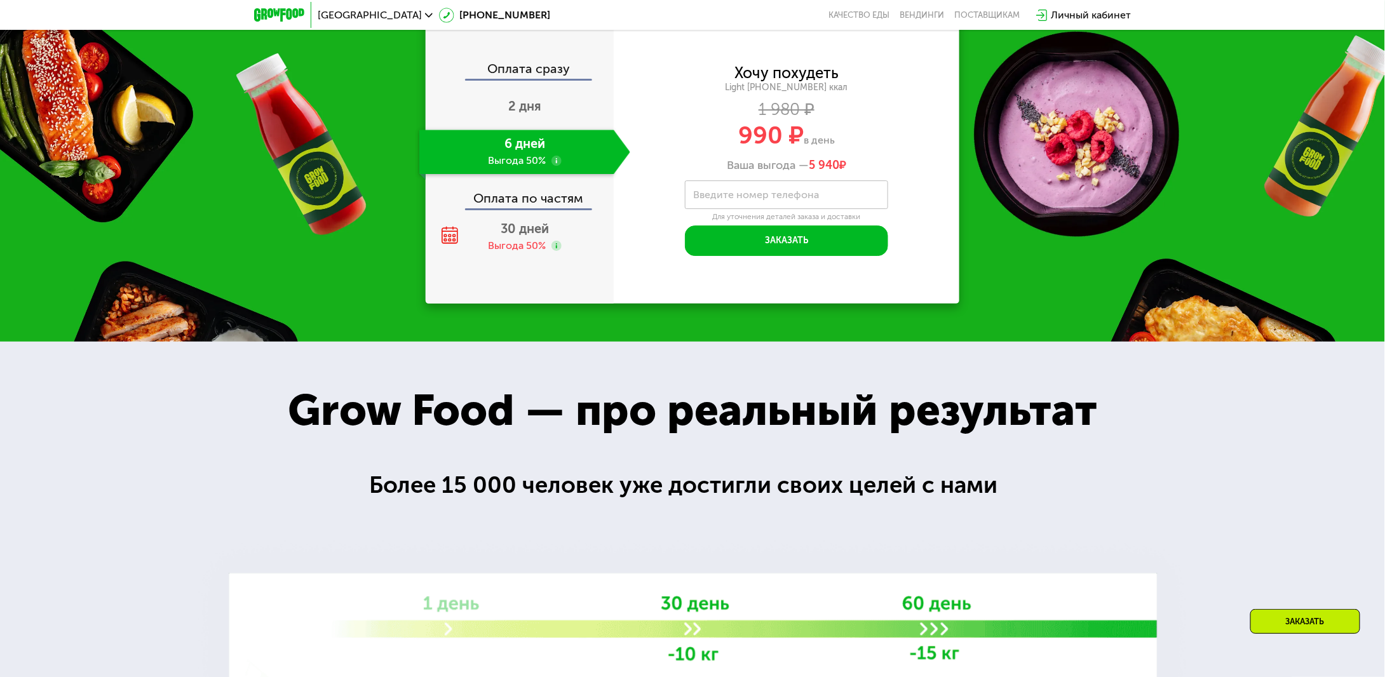
scroll to position [1869, 0]
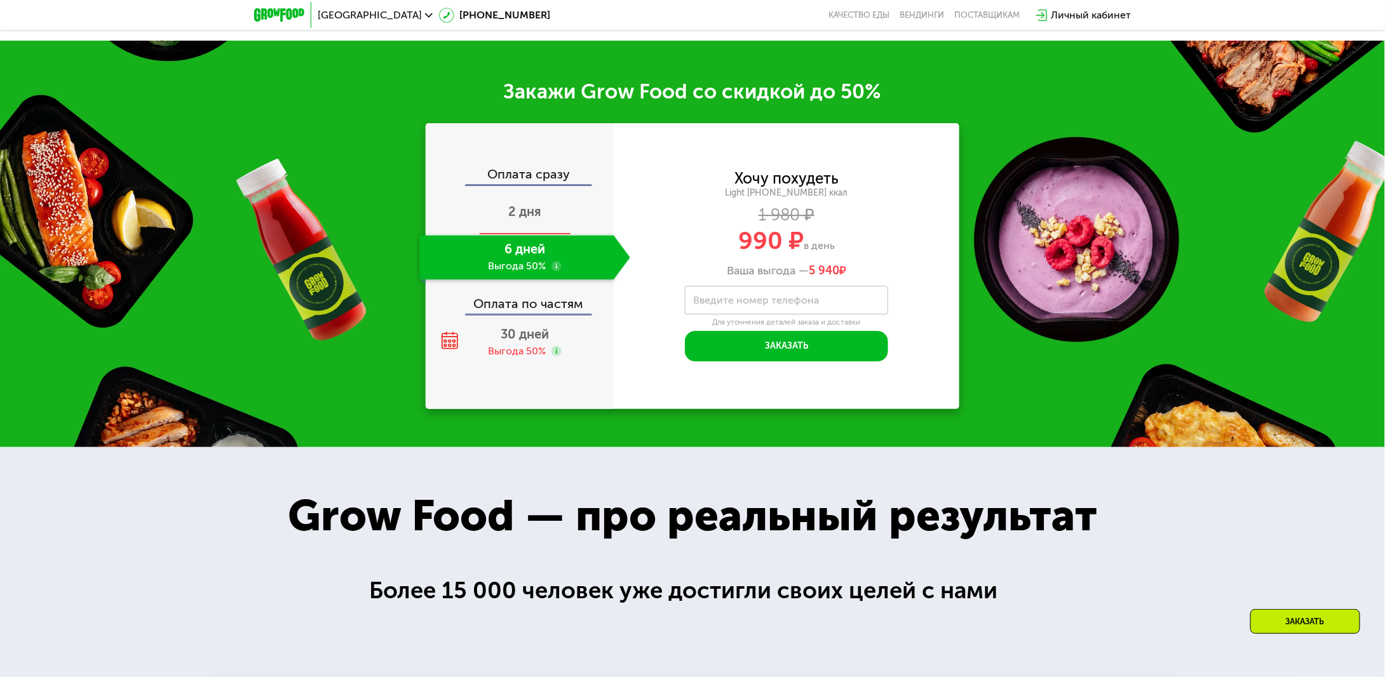
click at [531, 219] on span "2 дня" at bounding box center [524, 211] width 33 height 15
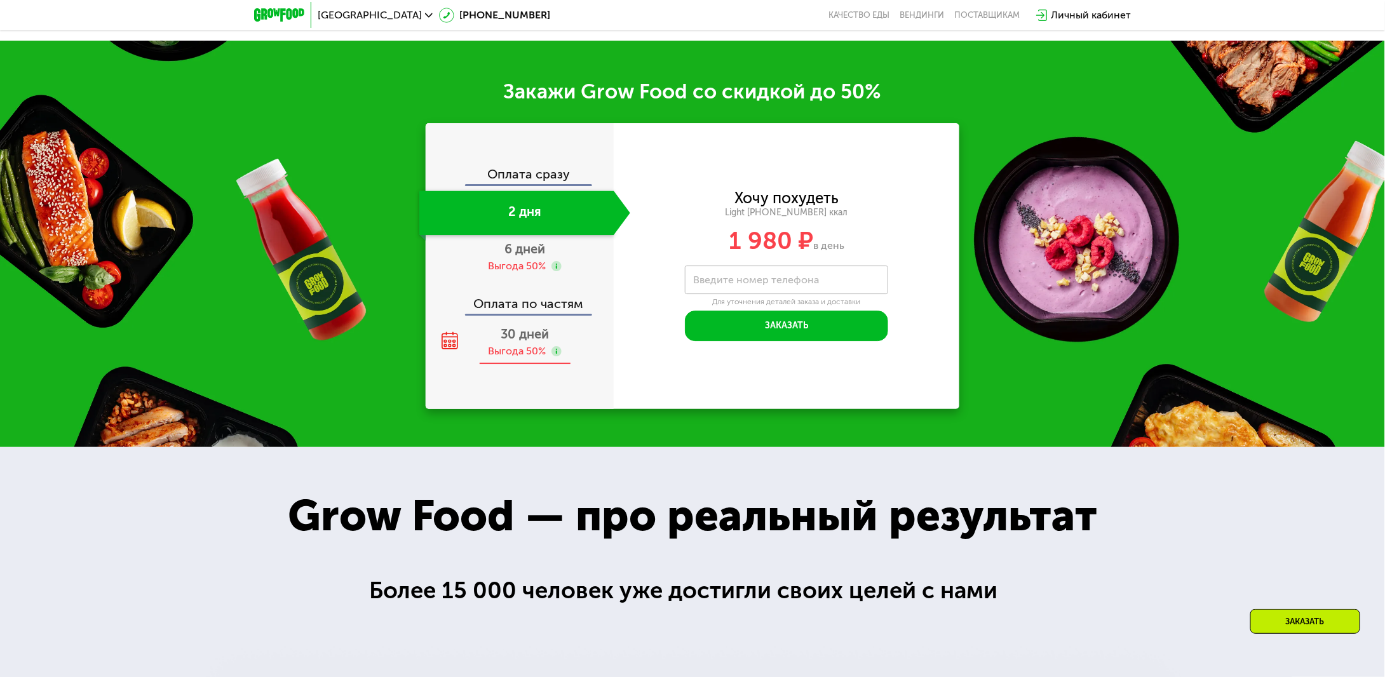
click at [530, 346] on div "30 дней Выгода 50%" at bounding box center [524, 342] width 211 height 44
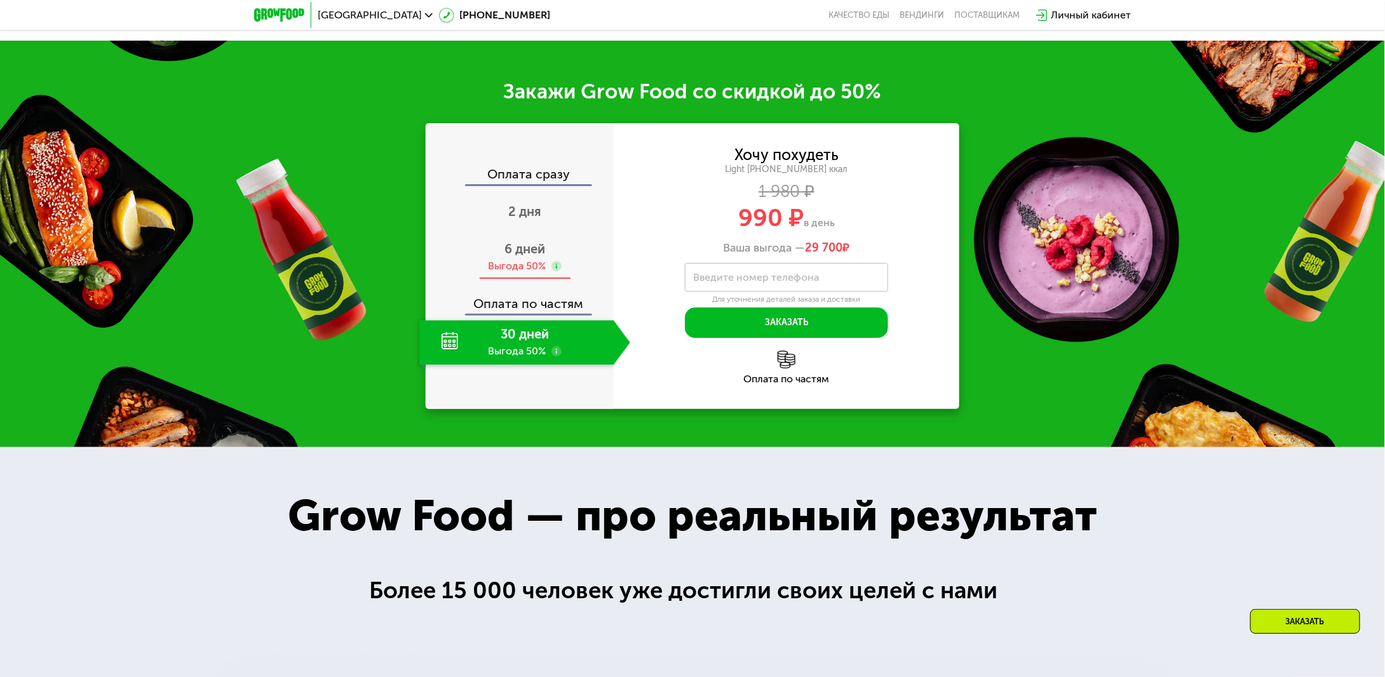
click at [529, 267] on div "Выгода 50%" at bounding box center [518, 266] width 58 height 14
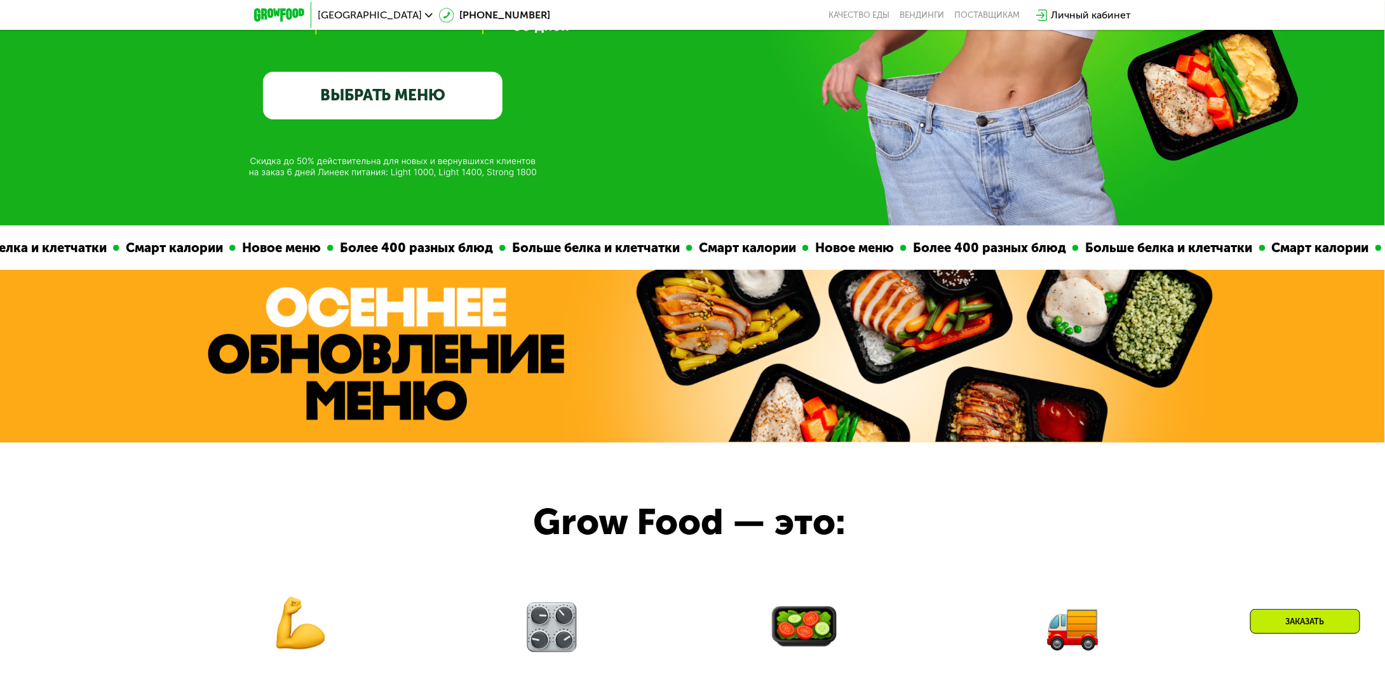
scroll to position [0, 0]
